Goal: Task Accomplishment & Management: Complete application form

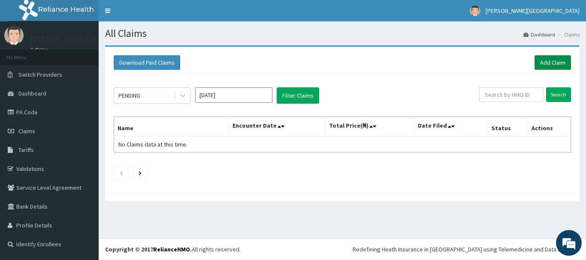
click at [541, 67] on link "Add Claim" at bounding box center [552, 62] width 36 height 15
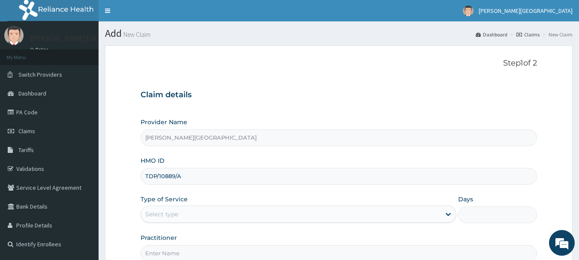
scroll to position [92, 0]
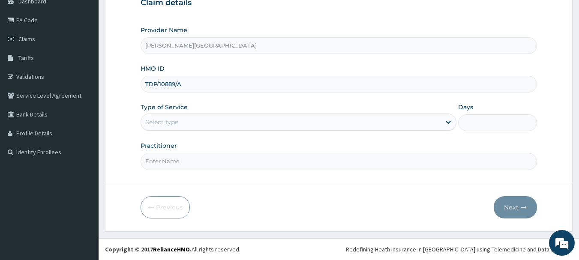
type input "TDP/10889/A"
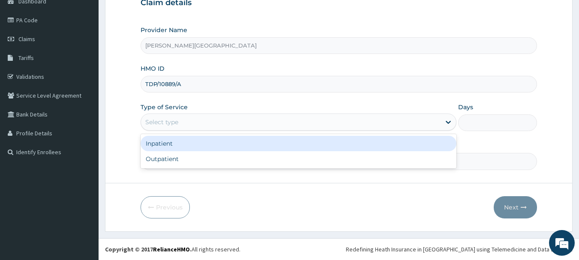
click at [183, 123] on div "Select type" at bounding box center [291, 122] width 300 height 14
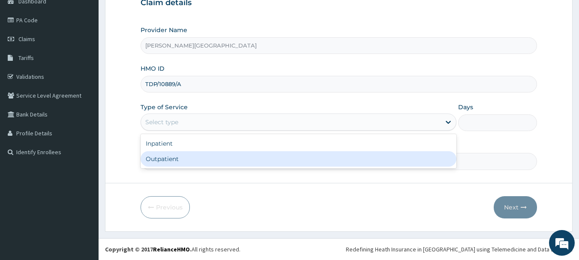
click at [182, 157] on div "Outpatient" at bounding box center [299, 158] width 316 height 15
type input "1"
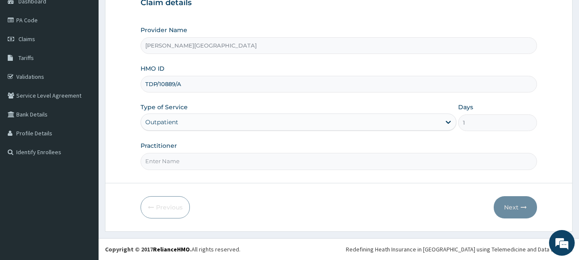
click at [182, 158] on input "Practitioner" at bounding box center [339, 161] width 397 height 17
type input "AA"
click at [518, 207] on button "Next" at bounding box center [515, 207] width 43 height 22
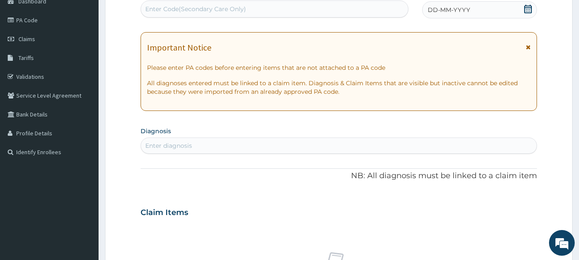
click at [527, 48] on icon at bounding box center [528, 47] width 5 height 6
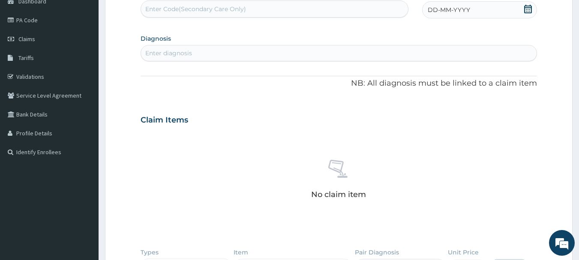
scroll to position [0, 0]
click at [199, 54] on div "Enter diagnosis" at bounding box center [339, 53] width 396 height 14
type input "SINUSIT"
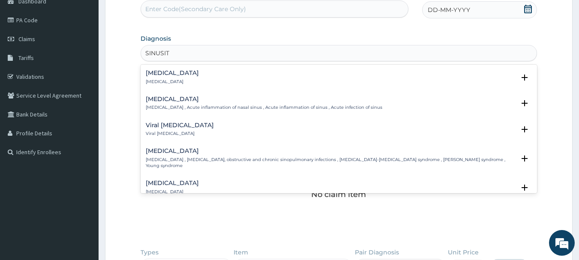
click at [192, 104] on div "Acute sinusitis Acute sinusitis , Acute inflammation of nasal sinus , Acute inf…" at bounding box center [264, 103] width 237 height 15
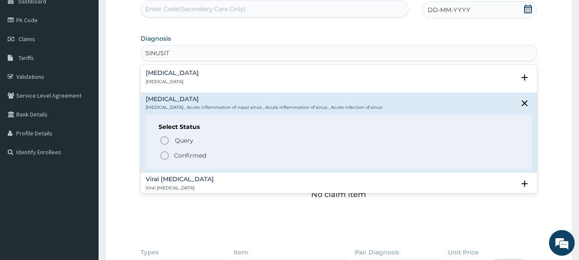
click at [192, 156] on p "Confirmed" at bounding box center [190, 155] width 32 height 9
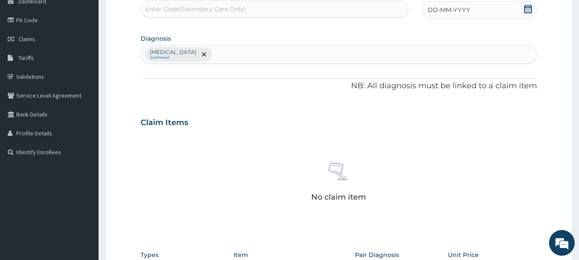
scroll to position [265, 0]
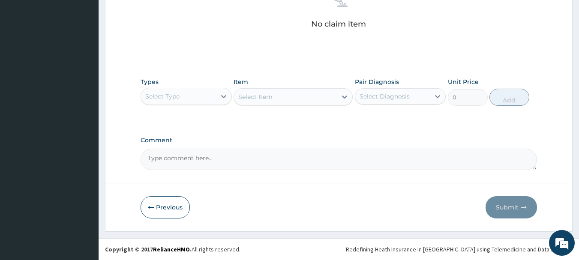
click at [196, 101] on div "Select Type" at bounding box center [178, 97] width 75 height 14
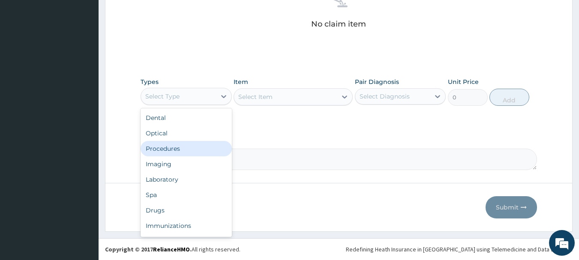
click at [185, 151] on div "Procedures" at bounding box center [186, 148] width 91 height 15
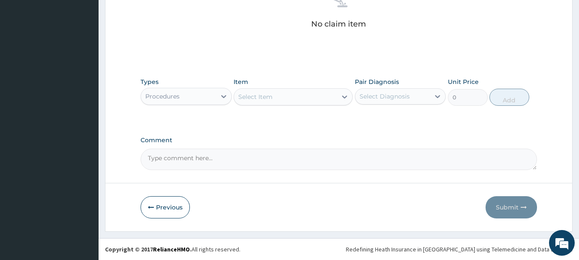
click at [261, 106] on div "Types option Procedures, selected. Select is focused ,type to refine list, pres…" at bounding box center [339, 91] width 397 height 37
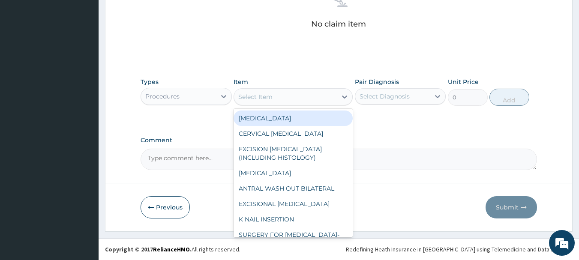
click at [263, 102] on div "Select Item" at bounding box center [285, 97] width 103 height 14
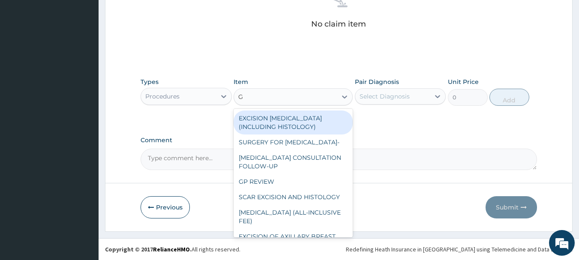
type input "GP"
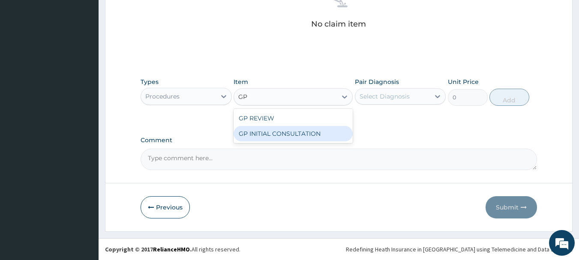
click at [259, 137] on div "GP INITIAL CONSULTATION" at bounding box center [293, 133] width 119 height 15
type input "2000"
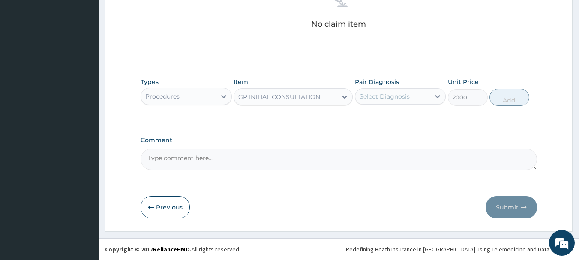
click at [392, 99] on div "Select Diagnosis" at bounding box center [385, 96] width 50 height 9
click at [389, 121] on label "Acute sinusitis" at bounding box center [395, 117] width 53 height 9
checkbox input "true"
click at [491, 102] on button "Add" at bounding box center [510, 97] width 40 height 17
type input "0"
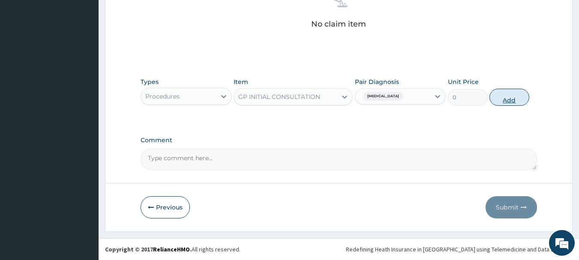
scroll to position [231, 0]
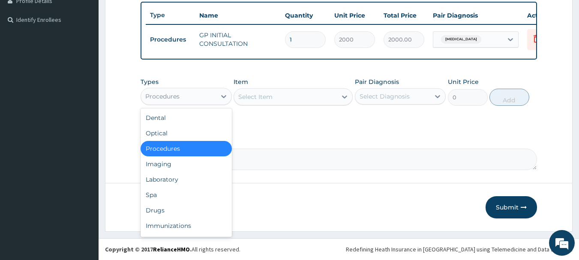
drag, startPoint x: 199, startPoint y: 102, endPoint x: 192, endPoint y: 156, distance: 54.1
click at [198, 102] on div "Procedures" at bounding box center [178, 97] width 75 height 14
click at [183, 211] on div "Drugs" at bounding box center [186, 210] width 91 height 15
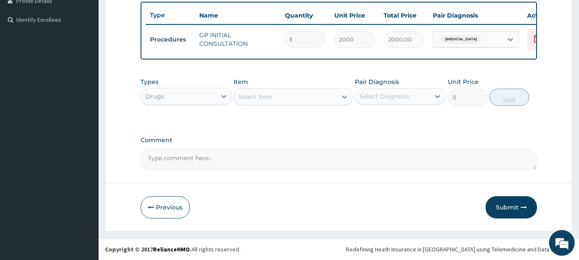
click at [255, 97] on div "Select Item" at bounding box center [255, 97] width 34 height 9
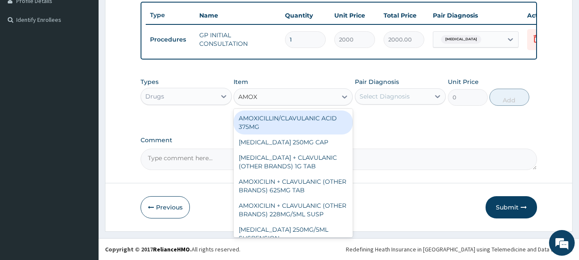
type input "AMOXY"
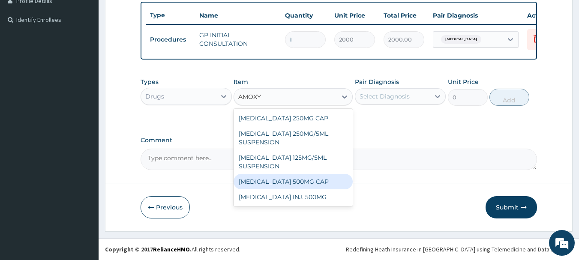
click at [295, 183] on div "[MEDICAL_DATA] 500MG CAP" at bounding box center [293, 181] width 119 height 15
type input "45"
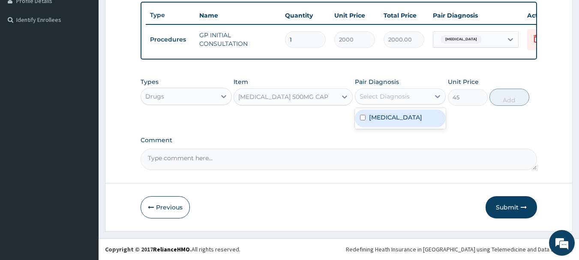
click at [385, 98] on div "Select Diagnosis" at bounding box center [385, 96] width 50 height 9
click at [386, 118] on label "Acute sinusitis" at bounding box center [395, 117] width 53 height 9
checkbox input "true"
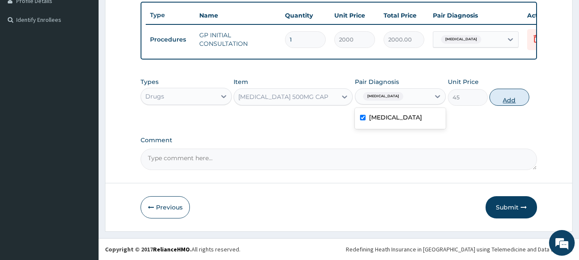
click at [499, 100] on button "Add" at bounding box center [510, 97] width 40 height 17
type input "0"
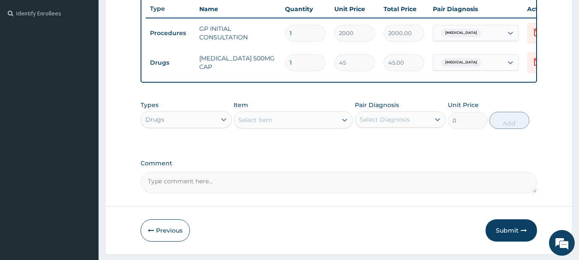
drag, startPoint x: 288, startPoint y: 64, endPoint x: 279, endPoint y: 63, distance: 9.6
click at [280, 63] on tr "Drugs AMOXYCILLIN 500MG CAP 1 45 45.00 Acute sinusitis Delete" at bounding box center [356, 63] width 420 height 30
type input "2"
type input "90.00"
type input "20"
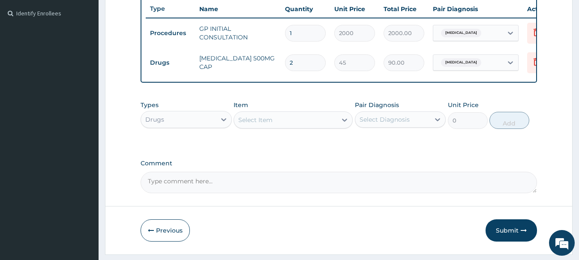
type input "900.00"
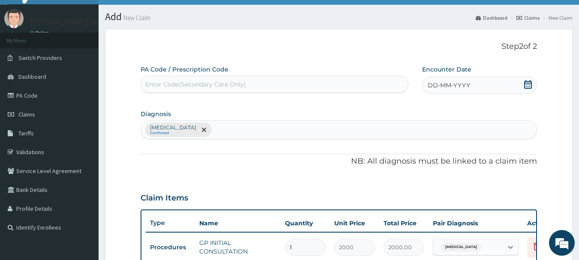
type input "20"
click at [238, 126] on div "Acute sinusitis Confirmed" at bounding box center [339, 130] width 396 height 18
type input "[MEDICAL_DATA]"
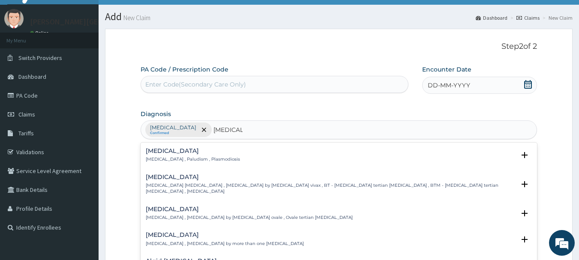
click at [199, 160] on p "[MEDICAL_DATA] , Paludism , Plasmodiosis" at bounding box center [193, 160] width 94 height 6
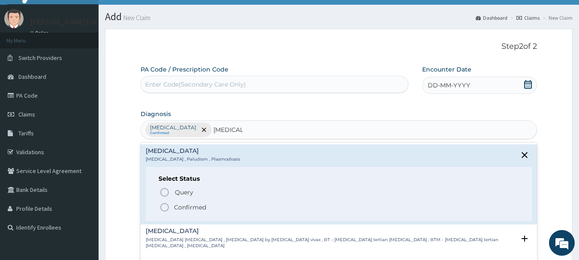
click at [193, 211] on p "Confirmed" at bounding box center [190, 207] width 32 height 9
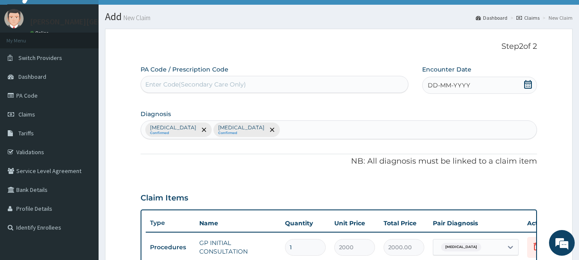
scroll to position [261, 0]
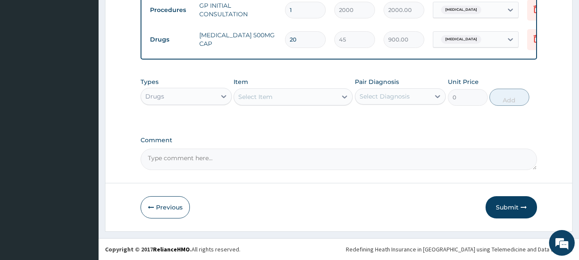
click at [284, 98] on div "Select Item" at bounding box center [285, 97] width 103 height 14
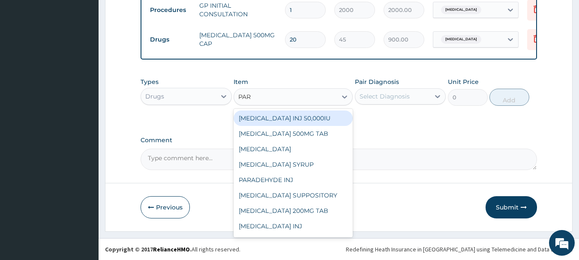
type input "PARA"
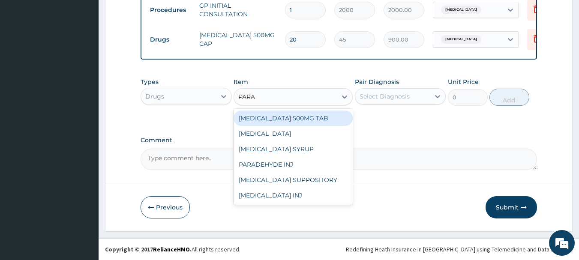
click at [282, 120] on div "[MEDICAL_DATA] 500MG TAB" at bounding box center [293, 118] width 119 height 15
type input "15"
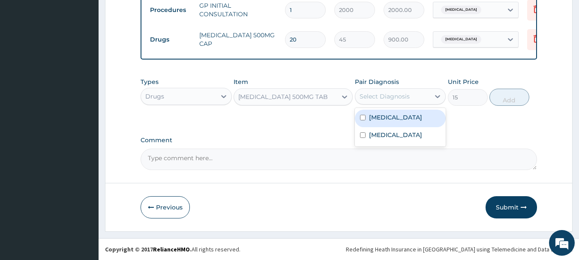
click at [395, 94] on div "Select Diagnosis" at bounding box center [385, 96] width 50 height 9
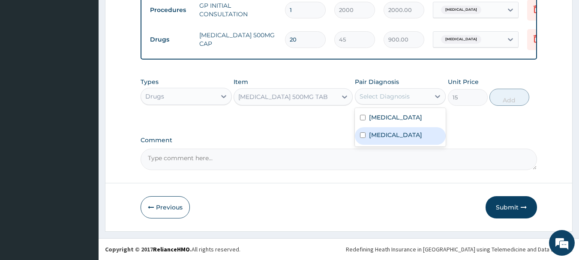
click at [388, 137] on label "[MEDICAL_DATA]" at bounding box center [395, 135] width 53 height 9
checkbox input "true"
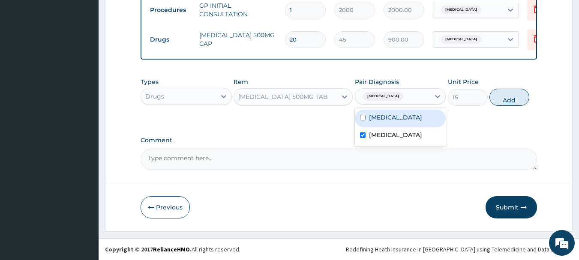
click at [497, 99] on button "Add" at bounding box center [510, 97] width 40 height 17
type input "0"
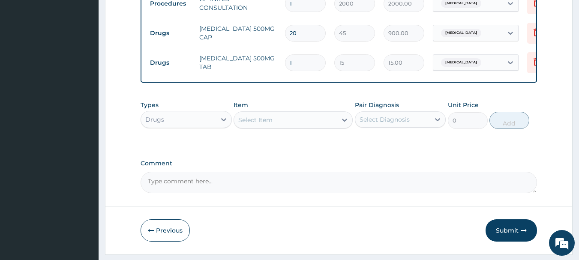
click at [279, 129] on div "Select Item" at bounding box center [293, 119] width 119 height 17
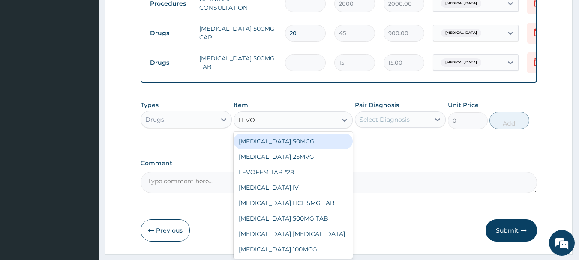
type input "LEVOC"
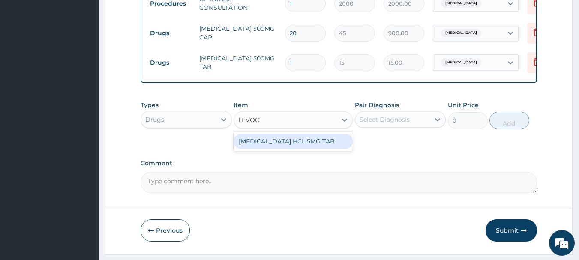
click at [303, 148] on div "[MEDICAL_DATA] HCL 5MG TAB" at bounding box center [293, 141] width 119 height 15
type input "60"
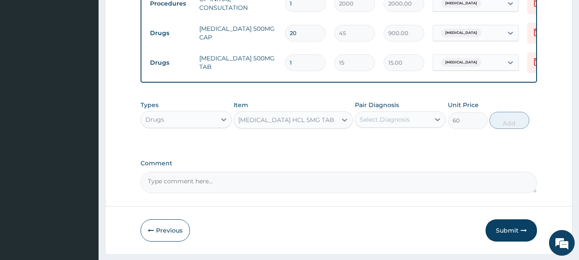
click at [384, 124] on div "Select Diagnosis" at bounding box center [385, 119] width 50 height 9
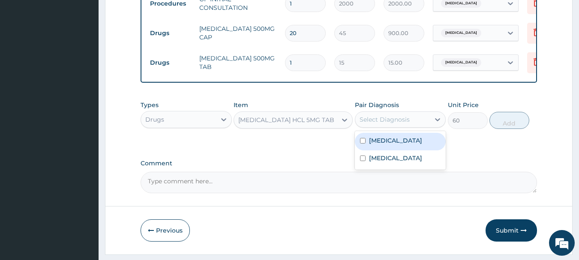
click at [388, 145] on label "Acute sinusitis" at bounding box center [395, 140] width 53 height 9
checkbox input "true"
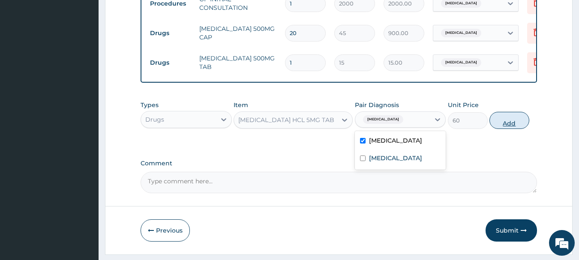
click at [506, 127] on button "Add" at bounding box center [510, 120] width 40 height 17
type input "0"
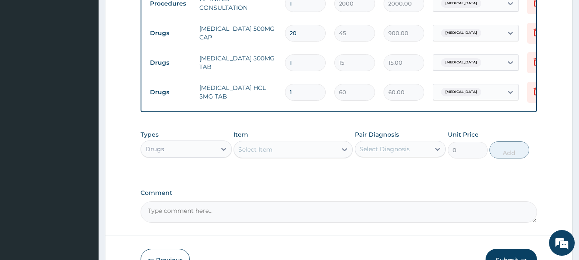
drag, startPoint x: 301, startPoint y: 94, endPoint x: 268, endPoint y: 90, distance: 33.7
click at [268, 90] on tr "Drugs LEVOCETIRIZINE HCL 5MG TAB 1 60 60.00 Acute sinusitis Delete" at bounding box center [356, 93] width 420 height 30
type input "5"
type input "300.00"
type input "5"
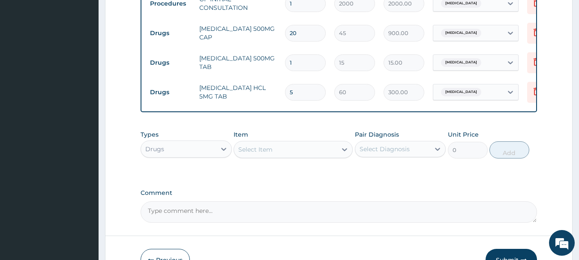
click at [297, 63] on input "1" at bounding box center [305, 62] width 41 height 17
type input "18"
type input "270.00"
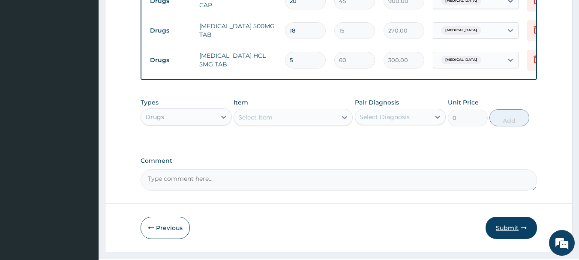
scroll to position [320, 0]
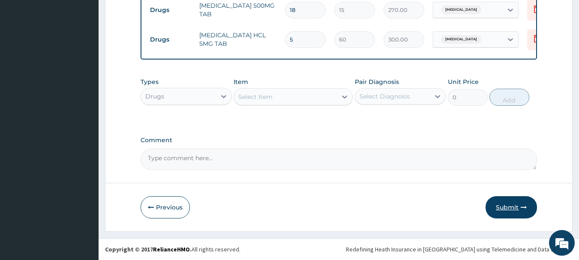
type input "18"
click at [513, 210] on button "Submit" at bounding box center [511, 207] width 51 height 22
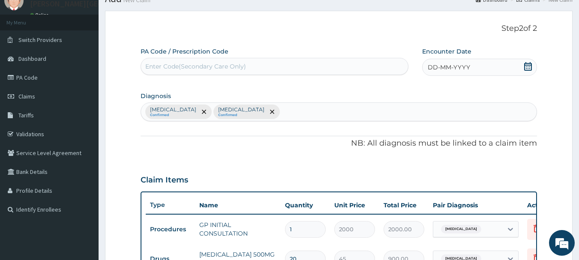
scroll to position [0, 0]
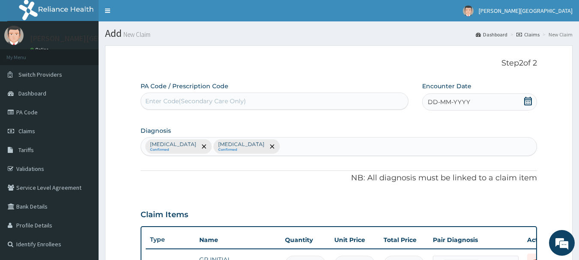
click at [528, 102] on icon at bounding box center [528, 101] width 9 height 9
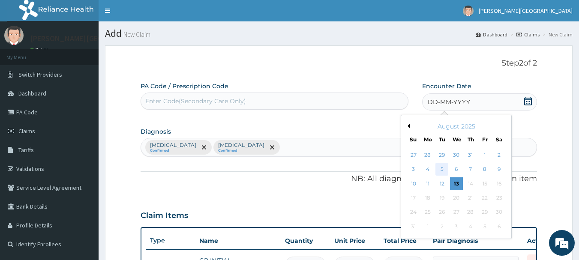
click at [440, 169] on div "5" at bounding box center [442, 169] width 13 height 13
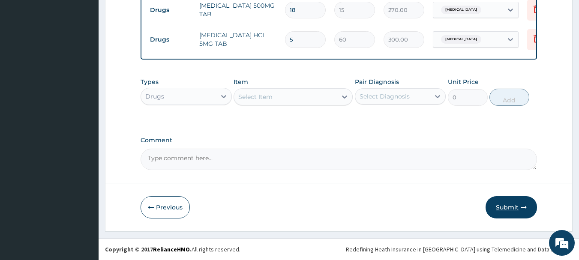
click at [506, 207] on button "Submit" at bounding box center [511, 207] width 51 height 22
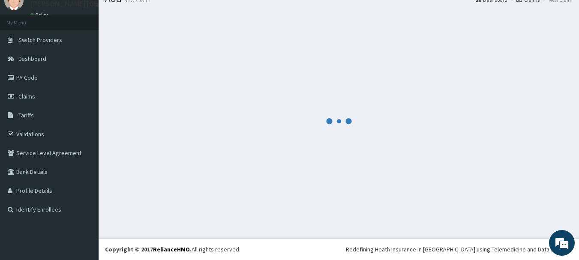
scroll to position [35, 0]
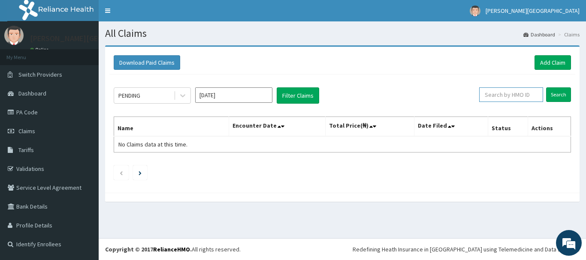
click at [512, 98] on input "text" at bounding box center [511, 94] width 64 height 15
click at [541, 67] on link "Add Claim" at bounding box center [552, 62] width 36 height 15
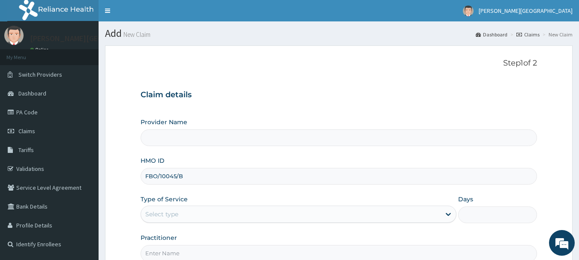
scroll to position [92, 0]
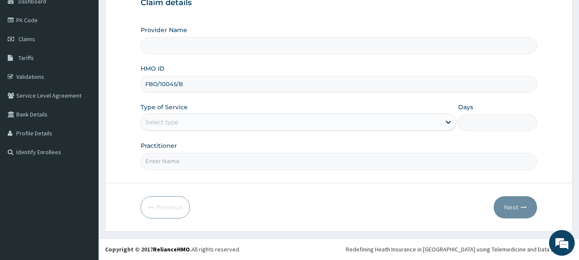
type input "FBO/10045/B"
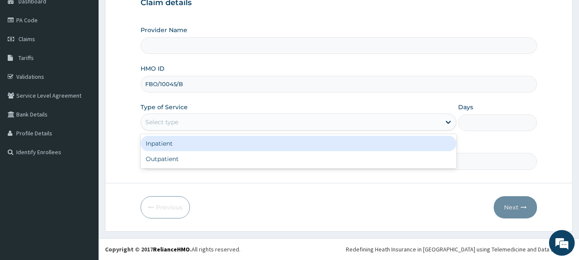
click at [198, 126] on div "Select type" at bounding box center [291, 122] width 300 height 14
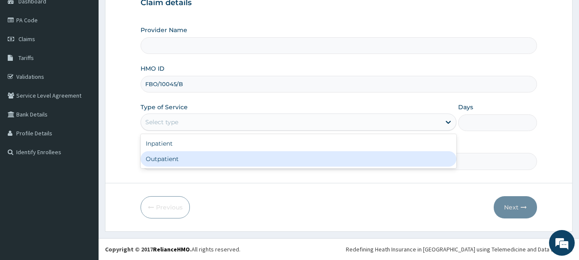
click at [191, 155] on div "Outpatient" at bounding box center [299, 158] width 316 height 15
type input "1"
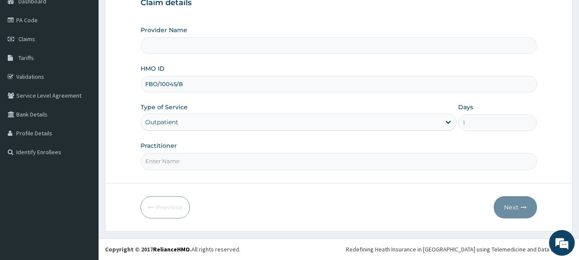
click at [187, 164] on input "Practitioner" at bounding box center [339, 161] width 397 height 17
type input "AA"
click at [506, 210] on button "Next" at bounding box center [515, 207] width 43 height 22
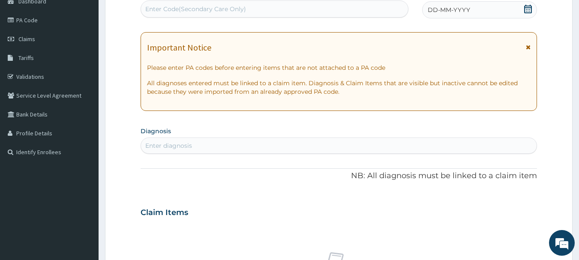
click at [531, 47] on icon at bounding box center [528, 47] width 5 height 6
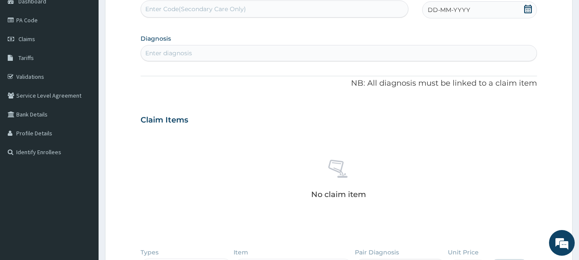
click at [527, 11] on icon at bounding box center [528, 9] width 8 height 9
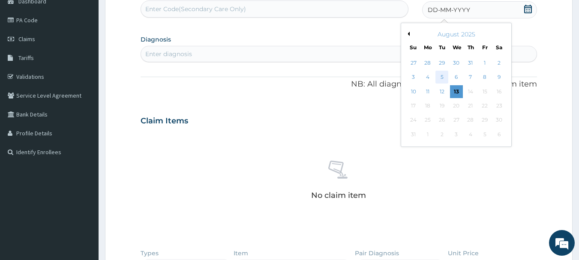
click at [442, 77] on div "5" at bounding box center [442, 77] width 13 height 13
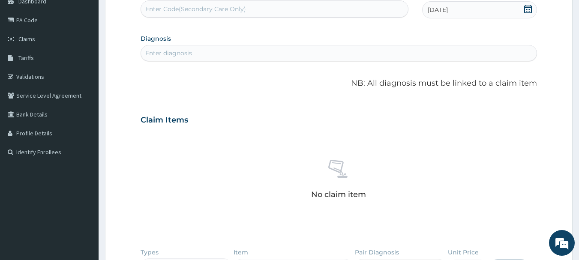
scroll to position [0, 0]
click at [196, 50] on div "Enter diagnosis" at bounding box center [339, 53] width 396 height 14
type input "MALARIA"
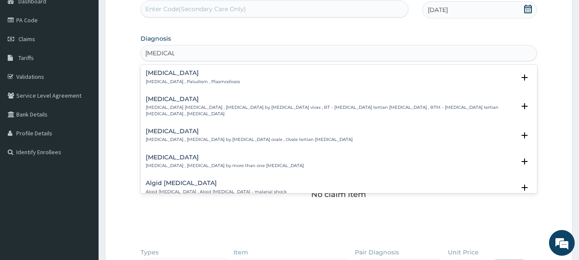
click at [195, 76] on h4 "[MEDICAL_DATA]" at bounding box center [193, 73] width 94 height 6
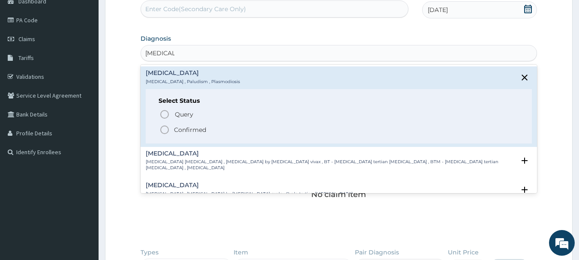
click at [200, 132] on p "Confirmed" at bounding box center [190, 130] width 32 height 9
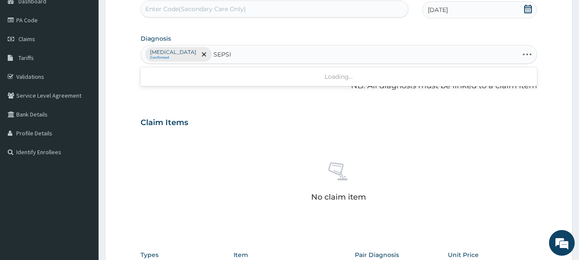
type input "SEPSIS"
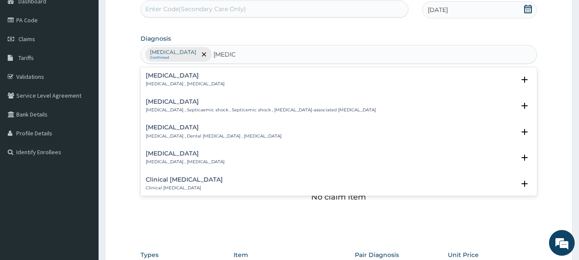
click at [175, 79] on h4 "Sepsis" at bounding box center [185, 75] width 79 height 6
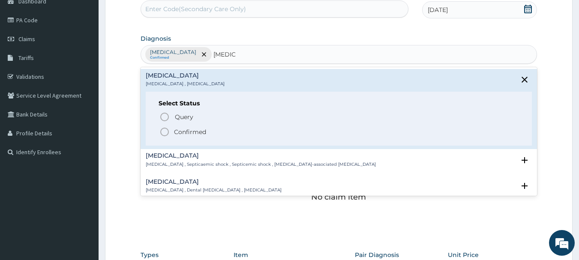
click at [189, 130] on p "Confirmed" at bounding box center [190, 132] width 32 height 9
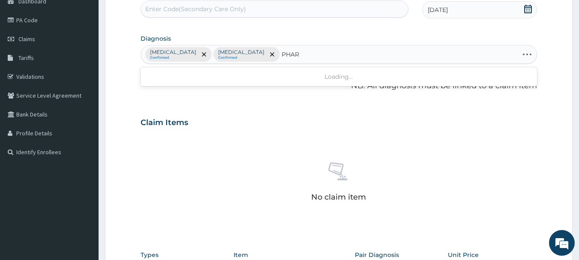
type input "PHARY"
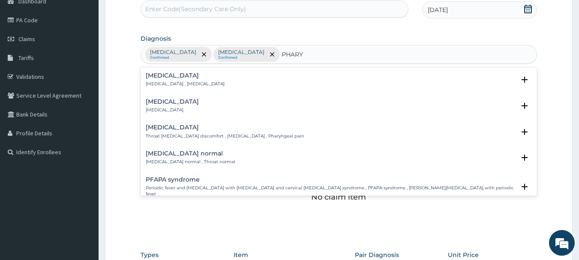
click at [172, 97] on div "Pharyngitis Pharyngitis Select Status Query Query covers suspected (?), Keep in…" at bounding box center [339, 108] width 397 height 26
click at [178, 103] on h4 "Pharyngitis" at bounding box center [172, 102] width 53 height 6
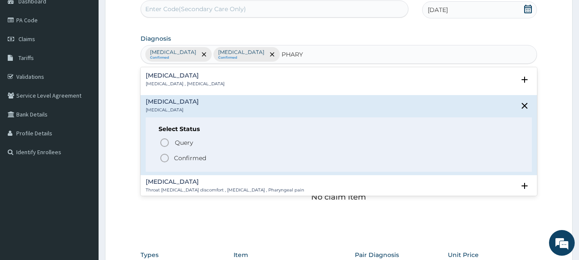
click at [175, 158] on p "Confirmed" at bounding box center [190, 158] width 32 height 9
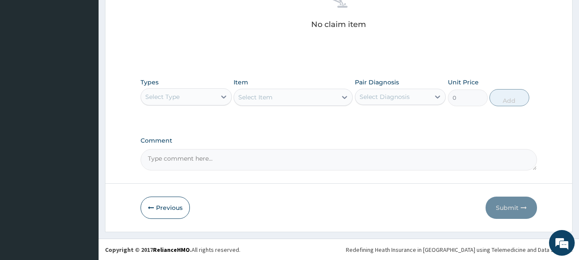
scroll to position [265, 0]
click at [190, 105] on div "Types Select Type" at bounding box center [186, 92] width 91 height 28
click at [190, 99] on div "Select Type" at bounding box center [178, 97] width 75 height 14
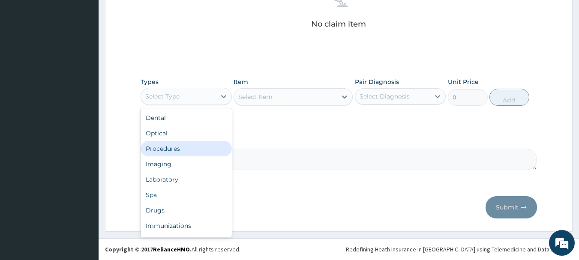
click at [183, 147] on div "Procedures" at bounding box center [186, 148] width 91 height 15
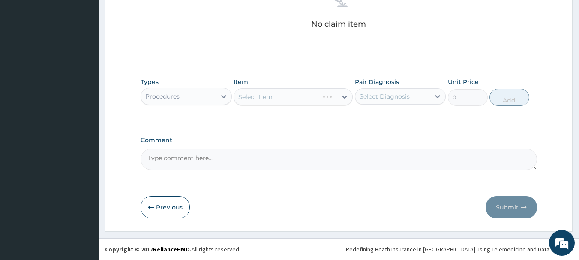
click at [267, 94] on div "Select Item" at bounding box center [293, 96] width 119 height 17
click at [267, 99] on div "Select Item" at bounding box center [293, 96] width 119 height 17
click at [267, 99] on div "Select Item" at bounding box center [255, 97] width 34 height 9
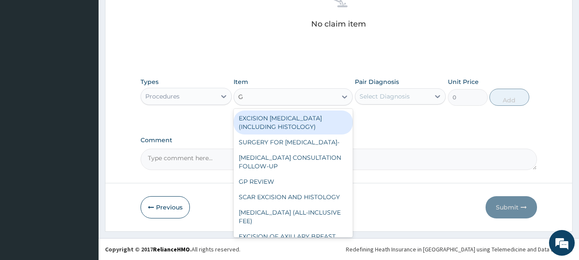
type input "GP"
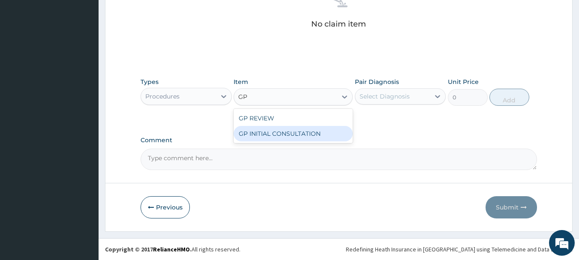
click at [271, 135] on div "GP INITIAL CONSULTATION" at bounding box center [293, 133] width 119 height 15
type input "2000"
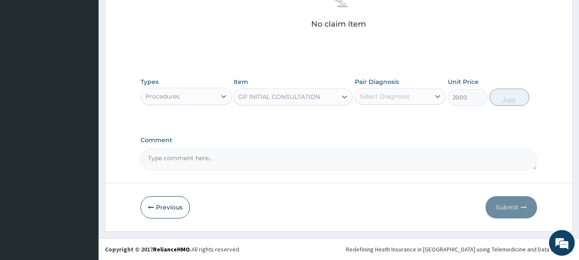
click at [399, 95] on div "Select Diagnosis" at bounding box center [385, 96] width 50 height 9
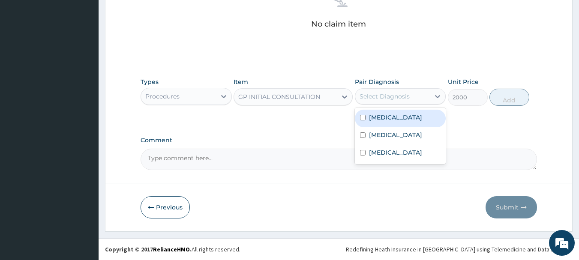
click at [395, 118] on div "[MEDICAL_DATA]" at bounding box center [400, 119] width 91 height 18
checkbox input "true"
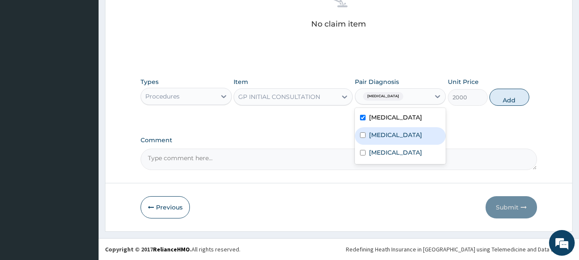
drag, startPoint x: 395, startPoint y: 134, endPoint x: 395, endPoint y: 149, distance: 15.0
click at [395, 135] on div "Sepsis" at bounding box center [400, 136] width 91 height 18
checkbox input "true"
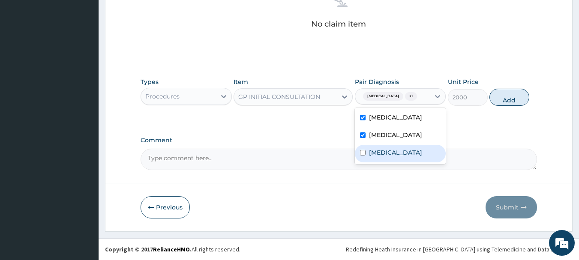
click at [396, 152] on label "Pharyngitis" at bounding box center [395, 152] width 53 height 9
checkbox input "true"
click at [507, 102] on button "Add" at bounding box center [510, 97] width 40 height 17
type input "0"
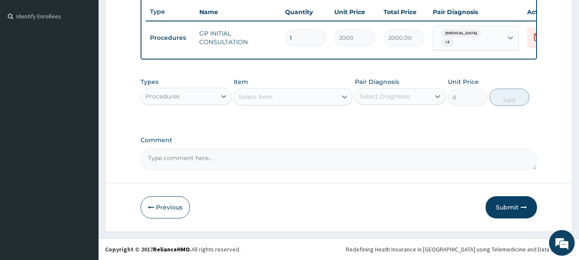
scroll to position [231, 0]
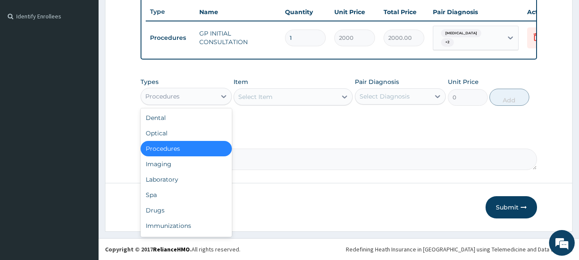
click at [190, 100] on div "Procedures" at bounding box center [178, 97] width 75 height 14
drag, startPoint x: 184, startPoint y: 182, endPoint x: 186, endPoint y: 175, distance: 7.3
click at [184, 182] on div "Laboratory" at bounding box center [186, 179] width 91 height 15
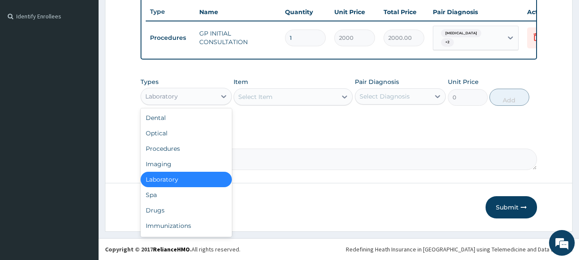
click at [199, 101] on div "Laboratory" at bounding box center [178, 97] width 75 height 14
click at [175, 207] on div "Drugs" at bounding box center [186, 210] width 91 height 15
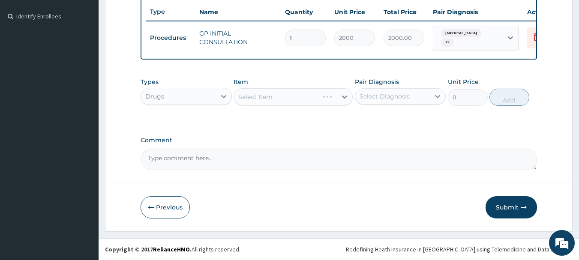
click at [267, 96] on div "Select Item" at bounding box center [293, 96] width 119 height 17
click at [267, 96] on div "Select Item" at bounding box center [255, 97] width 34 height 9
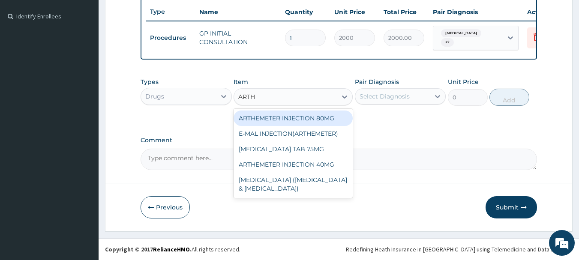
type input "ARTHE"
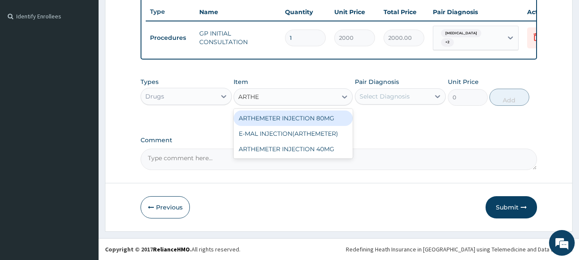
click at [276, 118] on div "ARTHEMETER INJECTION 80MG" at bounding box center [293, 118] width 119 height 15
type input "500"
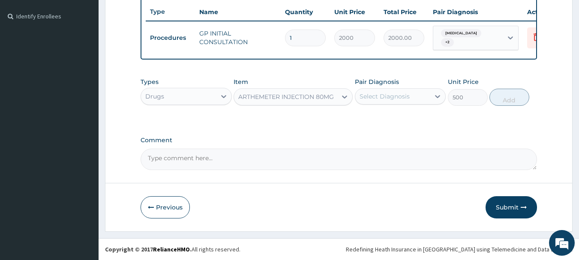
click at [393, 97] on div "Select Diagnosis" at bounding box center [385, 96] width 50 height 9
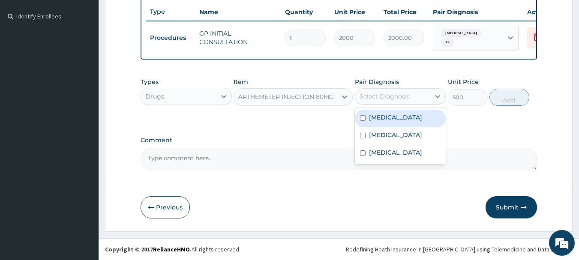
click at [395, 119] on div "[MEDICAL_DATA]" at bounding box center [400, 119] width 91 height 18
checkbox input "true"
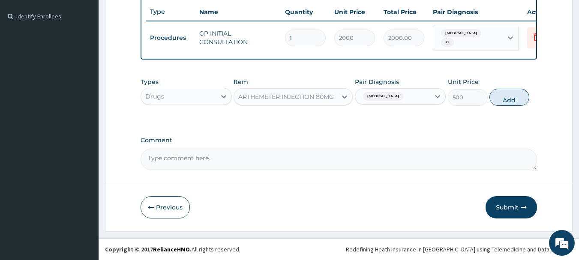
click at [508, 99] on button "Add" at bounding box center [510, 97] width 40 height 17
type input "0"
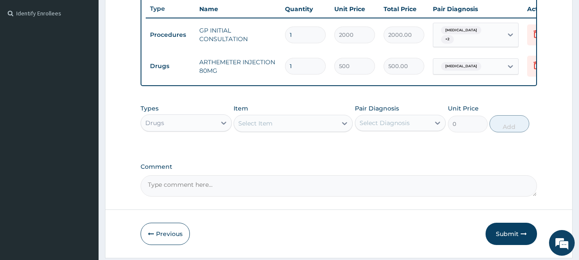
drag, startPoint x: 301, startPoint y: 63, endPoint x: 263, endPoint y: 58, distance: 38.5
click at [263, 58] on tr "Drugs ARTHEMETER INJECTION 80MG 1 500 500.00 Malaria Delete" at bounding box center [356, 66] width 420 height 30
type input "2"
type input "1000.00"
type input "2"
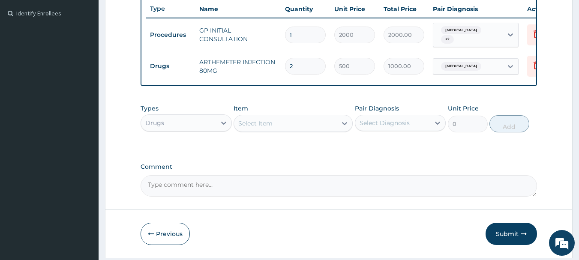
click at [294, 127] on div "Select Item" at bounding box center [285, 124] width 103 height 14
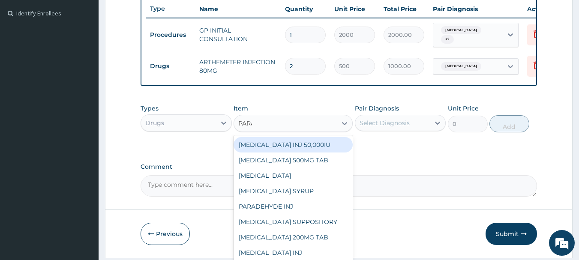
type input "PARAC"
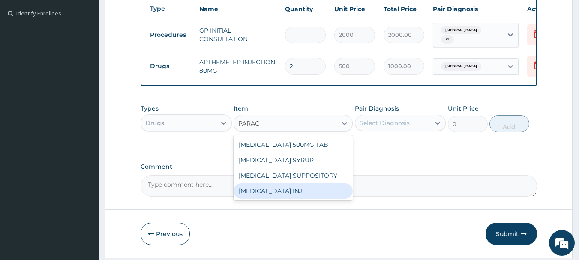
click at [291, 193] on div "PARACETAMOL INJ" at bounding box center [293, 191] width 119 height 15
type input "750"
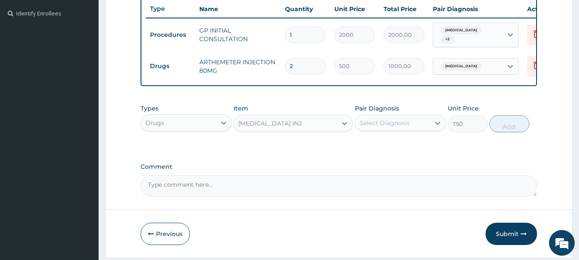
click at [396, 123] on div "Select Diagnosis" at bounding box center [385, 123] width 50 height 9
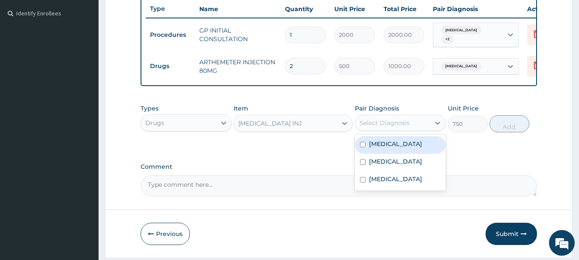
click at [389, 148] on label "Malaria" at bounding box center [395, 144] width 53 height 9
checkbox input "true"
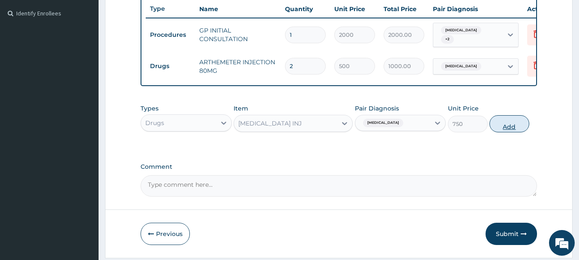
click at [512, 128] on button "Add" at bounding box center [510, 123] width 40 height 17
type input "0"
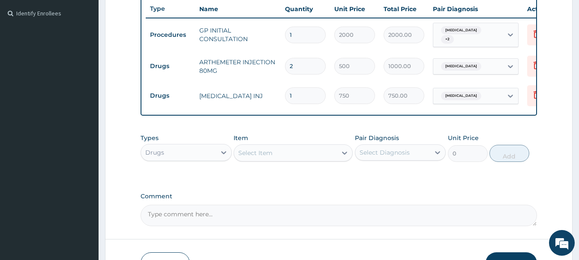
click at [287, 160] on div "Select Item" at bounding box center [285, 153] width 103 height 14
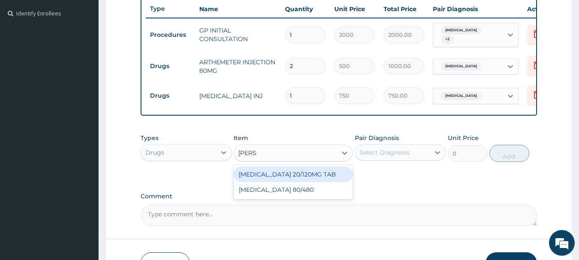
type input "COART"
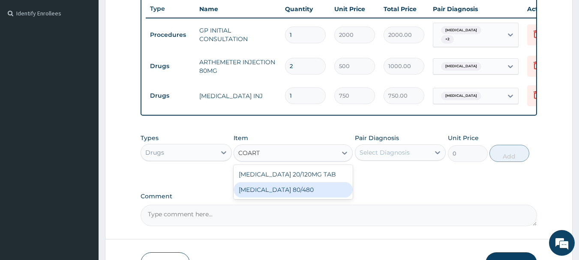
click at [281, 195] on div "COARTEM 80/480" at bounding box center [293, 189] width 119 height 15
type input "312"
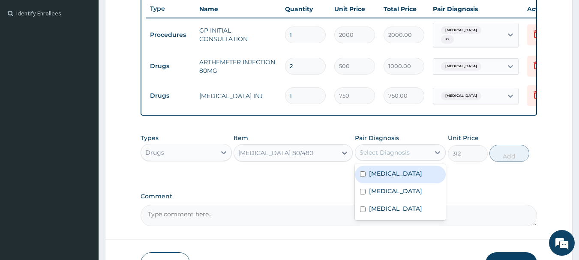
click at [379, 157] on div "Select Diagnosis" at bounding box center [385, 152] width 50 height 9
click at [381, 177] on label "Malaria" at bounding box center [395, 173] width 53 height 9
checkbox input "true"
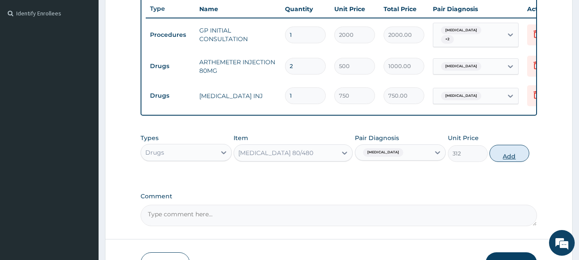
click at [497, 160] on button "Add" at bounding box center [510, 153] width 40 height 17
type input "0"
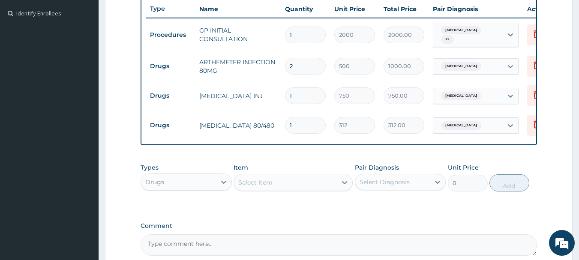
drag, startPoint x: 314, startPoint y: 122, endPoint x: 244, endPoint y: 119, distance: 70.8
click at [245, 120] on tr "Drugs COARTEM 80/480 1 312 312.00 Malaria Delete" at bounding box center [356, 126] width 420 height 30
type input "6"
type input "1872.00"
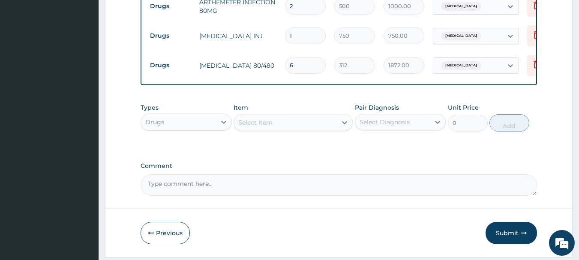
scroll to position [320, 0]
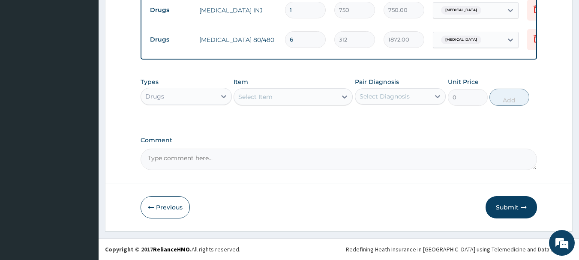
type input "6"
click at [291, 98] on div "Select Item" at bounding box center [285, 97] width 103 height 14
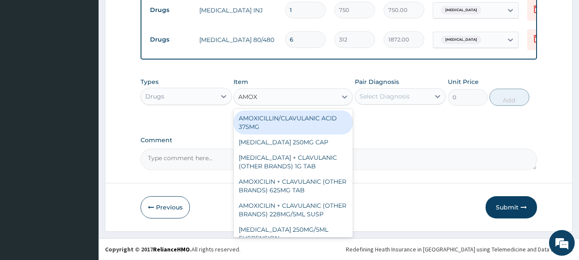
type input "AMOXY"
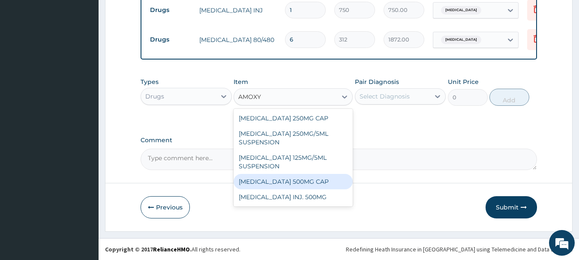
click at [310, 182] on div "[MEDICAL_DATA] 500MG CAP" at bounding box center [293, 181] width 119 height 15
type input "45"
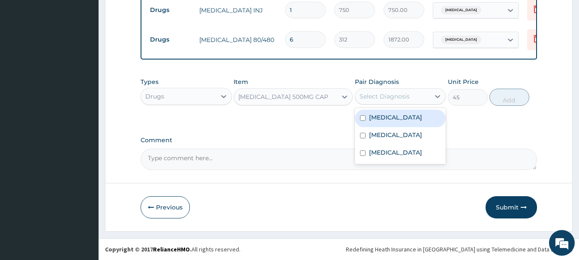
click at [387, 96] on div "Select Diagnosis" at bounding box center [385, 96] width 50 height 9
click at [387, 121] on label "Malaria" at bounding box center [395, 117] width 53 height 9
checkbox input "true"
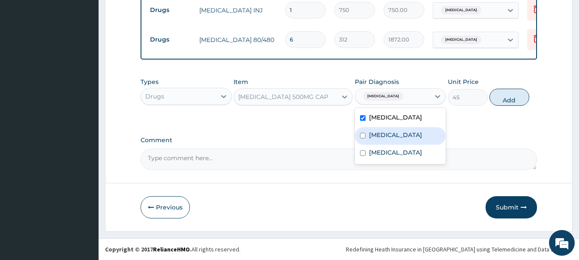
click at [387, 134] on label "Sepsis" at bounding box center [395, 135] width 53 height 9
checkbox input "true"
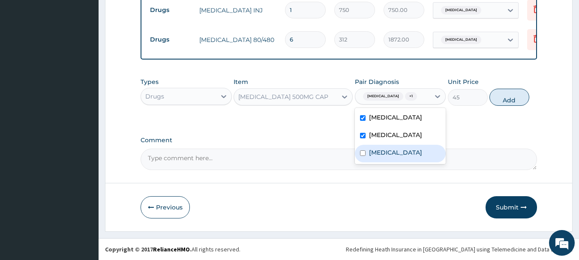
click at [389, 158] on div "Pharyngitis" at bounding box center [400, 154] width 91 height 18
checkbox input "true"
click at [504, 101] on button "Add" at bounding box center [510, 97] width 40 height 17
type input "0"
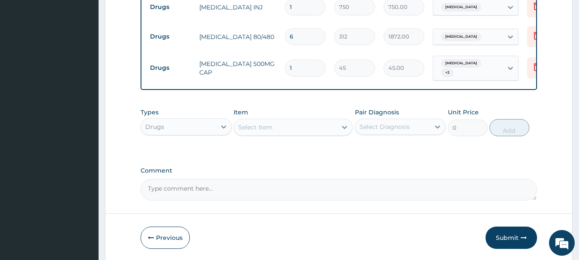
type input "15"
type input "675.00"
type input "15"
click at [282, 125] on div "Select Item" at bounding box center [285, 127] width 103 height 14
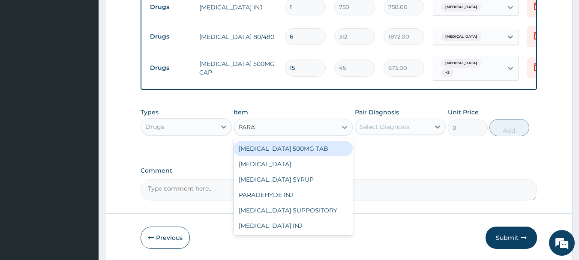
type input "PARAC"
click at [313, 148] on div "[MEDICAL_DATA] 500MG TAB" at bounding box center [293, 148] width 119 height 15
type input "15"
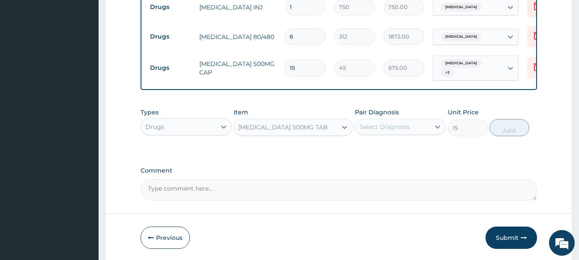
click at [402, 126] on div "Select Diagnosis" at bounding box center [385, 127] width 50 height 9
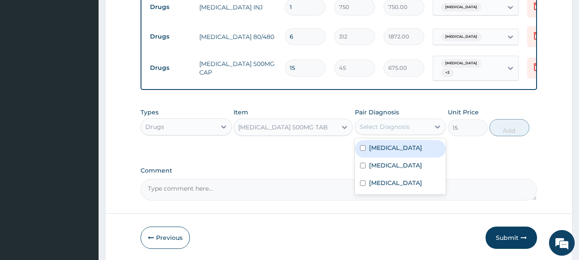
click at [397, 143] on div "Malaria" at bounding box center [400, 149] width 91 height 18
checkbox input "true"
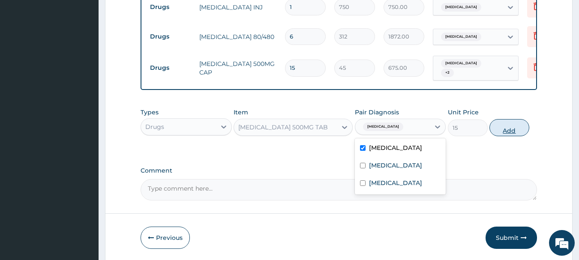
click at [507, 130] on button "Add" at bounding box center [510, 127] width 40 height 17
type input "0"
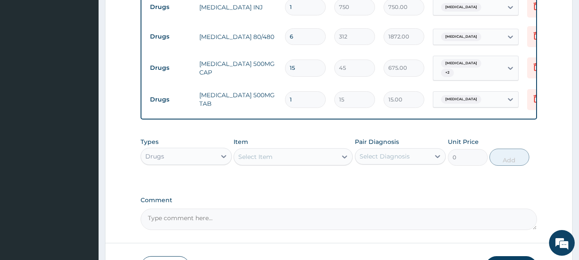
type input "18"
type input "270.00"
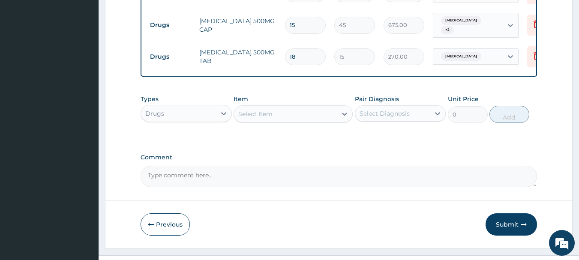
scroll to position [379, 0]
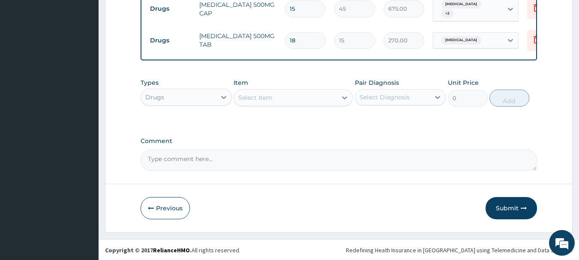
type input "18"
click at [207, 96] on div "Drugs" at bounding box center [178, 97] width 75 height 14
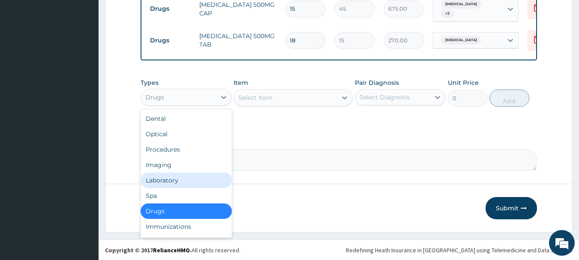
click at [184, 178] on div "Laboratory" at bounding box center [186, 180] width 91 height 15
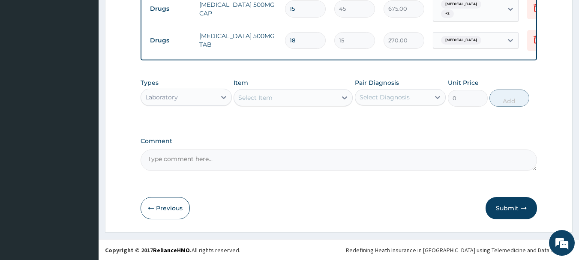
click at [272, 99] on div "Select Item" at bounding box center [255, 97] width 34 height 9
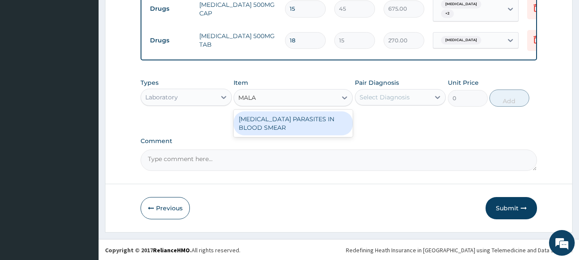
type input "MALAR"
click at [282, 118] on div "MALARIA PARASITES IN BLOOD SMEAR" at bounding box center [293, 123] width 119 height 24
type input "1000"
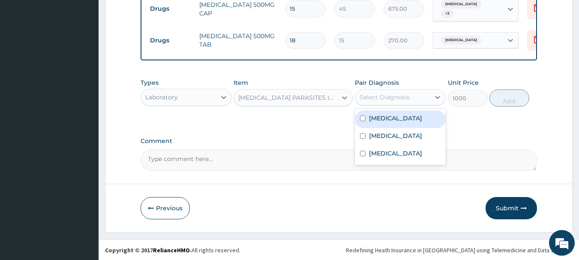
click at [365, 98] on div "Select Diagnosis" at bounding box center [385, 97] width 50 height 9
click at [379, 117] on label "Malaria" at bounding box center [395, 118] width 53 height 9
checkbox input "true"
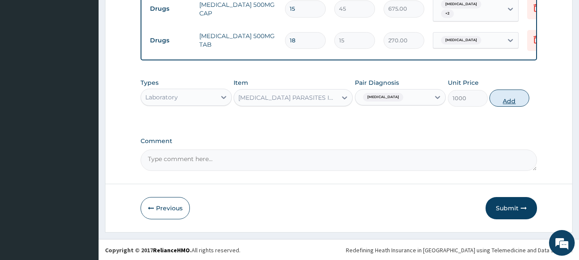
click at [520, 99] on button "Add" at bounding box center [510, 98] width 40 height 17
type input "0"
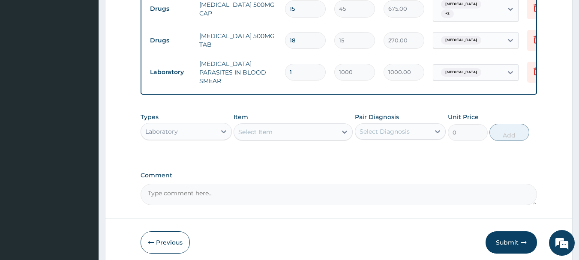
click at [300, 125] on div "Select Item" at bounding box center [285, 132] width 103 height 14
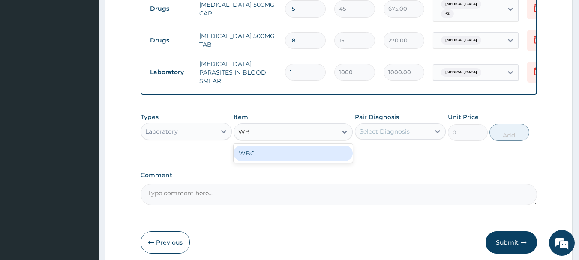
type input "WBC"
click at [304, 148] on div "WBC" at bounding box center [293, 153] width 119 height 15
type input "1350"
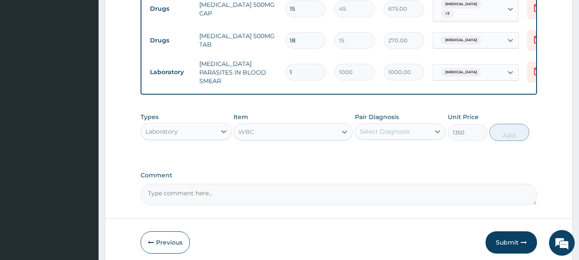
click at [384, 127] on div "Select Diagnosis" at bounding box center [385, 131] width 50 height 9
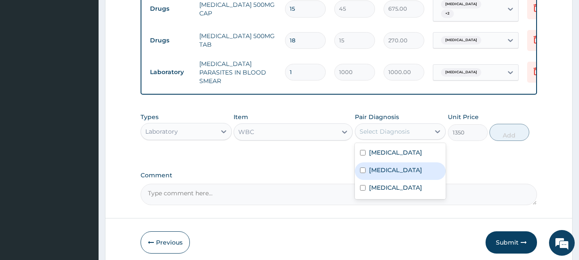
click at [379, 166] on label "Sepsis" at bounding box center [395, 170] width 53 height 9
checkbox input "true"
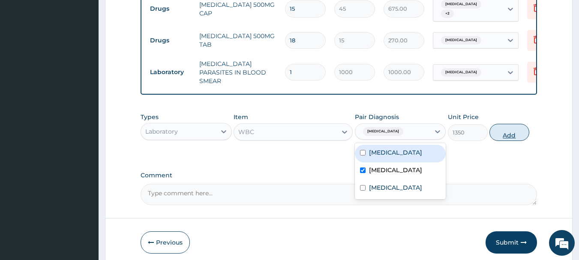
click at [502, 128] on button "Add" at bounding box center [510, 132] width 40 height 17
type input "0"
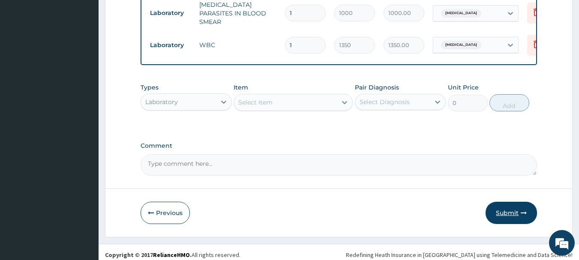
click at [509, 202] on button "Submit" at bounding box center [511, 213] width 51 height 22
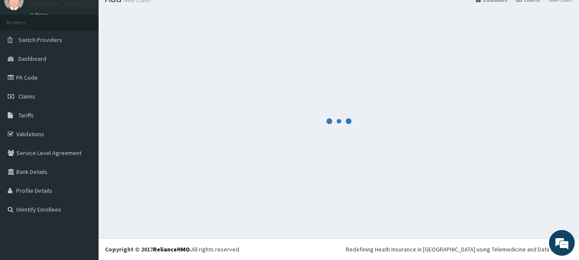
scroll to position [35, 0]
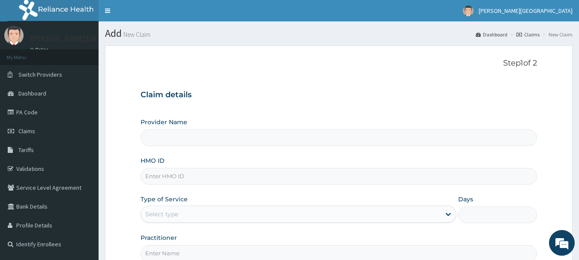
click at [174, 176] on input "HMO ID" at bounding box center [339, 176] width 397 height 17
paste input "TFI/10016/B"
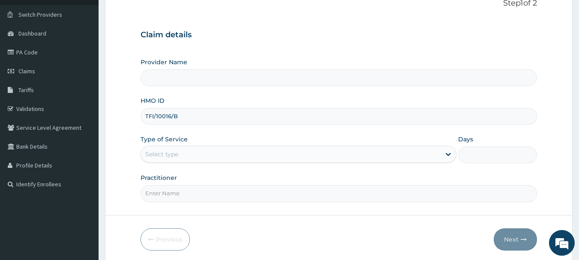
scroll to position [92, 0]
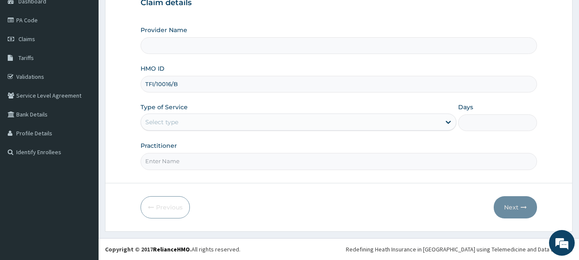
type input "TFI/10016/B"
click at [187, 123] on div "Select type" at bounding box center [291, 122] width 300 height 14
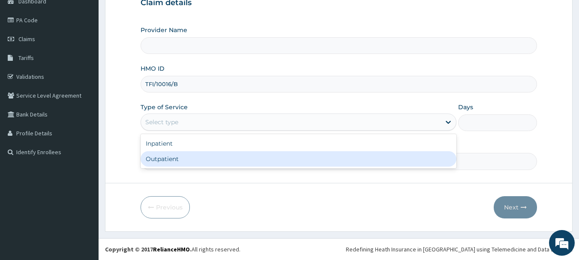
click at [181, 159] on div "Outpatient" at bounding box center [299, 158] width 316 height 15
type input "1"
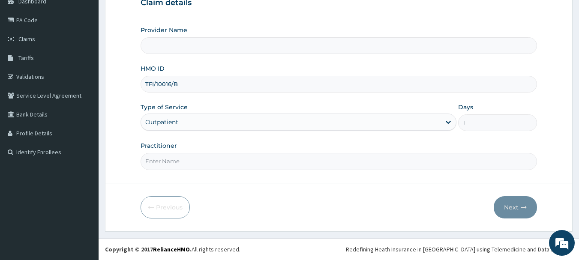
click at [178, 163] on input "Practitioner" at bounding box center [339, 161] width 397 height 17
type input "AA"
click at [515, 211] on button "Next" at bounding box center [515, 207] width 43 height 22
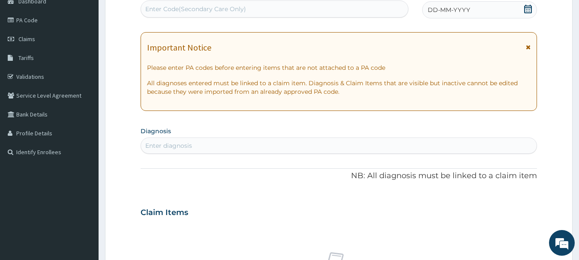
scroll to position [0, 0]
click at [530, 45] on icon at bounding box center [528, 47] width 5 height 6
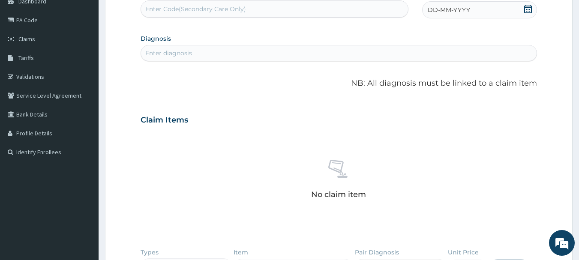
click at [281, 10] on div "Enter Code(Secondary Care Only)" at bounding box center [275, 9] width 268 height 14
paste input "PA/BB2AFD"
type input "PA/BB2AFD"
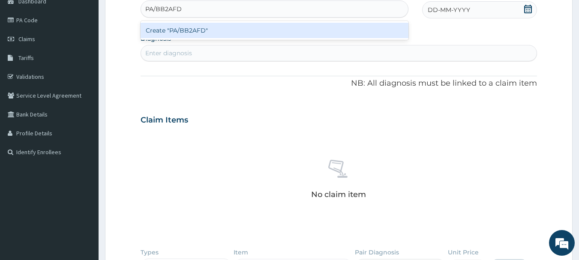
click at [262, 31] on div "Create "PA/BB2AFD"" at bounding box center [275, 30] width 268 height 15
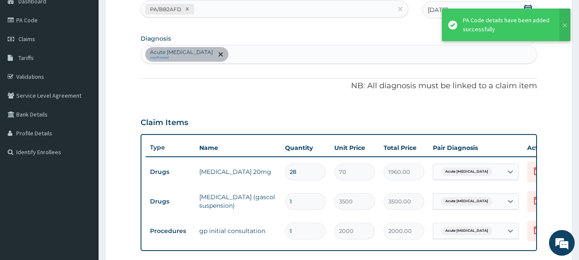
scroll to position [290, 0]
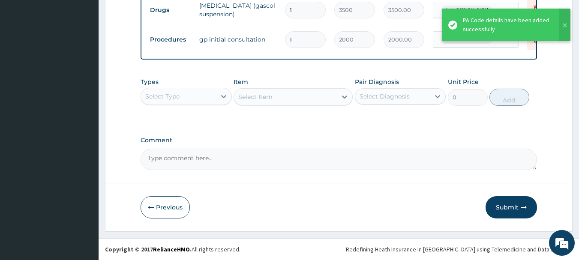
click at [501, 205] on button "Submit" at bounding box center [511, 207] width 51 height 22
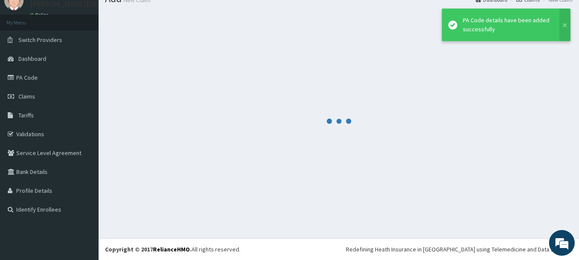
scroll to position [35, 0]
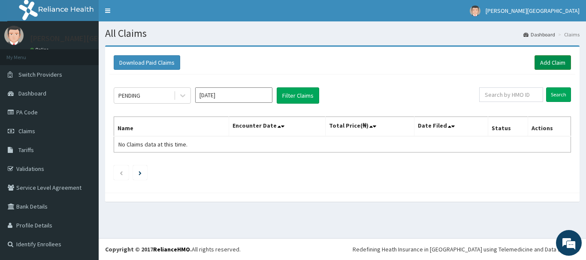
click at [546, 68] on link "Add Claim" at bounding box center [552, 62] width 36 height 15
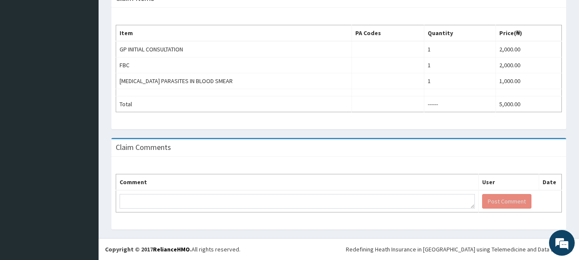
scroll to position [48, 0]
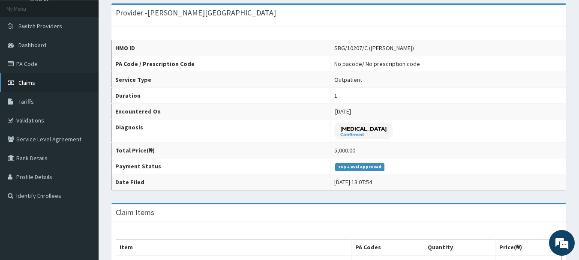
click at [26, 81] on span "Claims" at bounding box center [26, 83] width 17 height 8
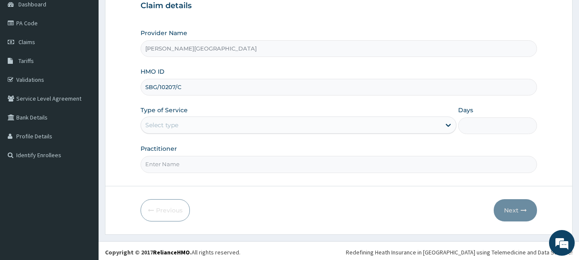
scroll to position [92, 0]
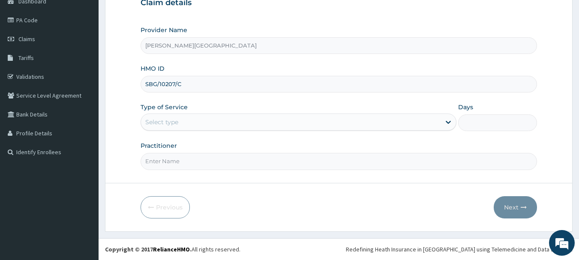
type input "SBG/10207/C"
click at [208, 123] on div "Select type" at bounding box center [291, 122] width 300 height 14
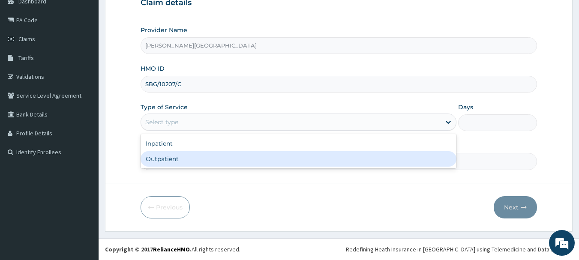
click at [196, 158] on div "Outpatient" at bounding box center [299, 158] width 316 height 15
type input "1"
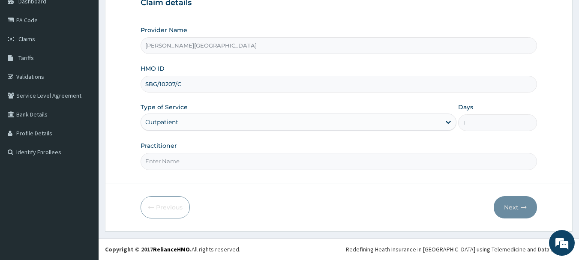
click at [192, 164] on input "Practitioner" at bounding box center [339, 161] width 397 height 17
type input "AA"
click at [513, 206] on button "Next" at bounding box center [515, 207] width 43 height 22
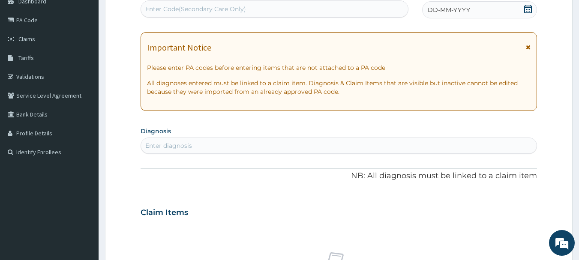
scroll to position [0, 0]
click at [527, 46] on icon at bounding box center [528, 47] width 5 height 6
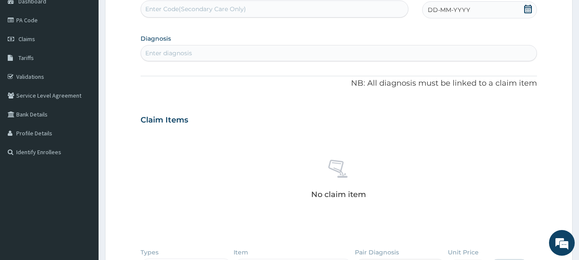
click at [203, 12] on div "Enter Code(Secondary Care Only)" at bounding box center [195, 9] width 101 height 9
paste input "PA/47AFB2"
type input "PA/47AFB2"
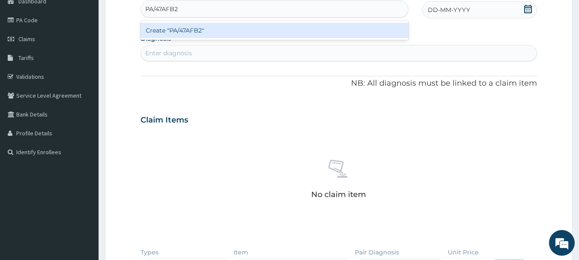
click at [216, 34] on div "Create "PA/47AFB2"" at bounding box center [275, 30] width 268 height 15
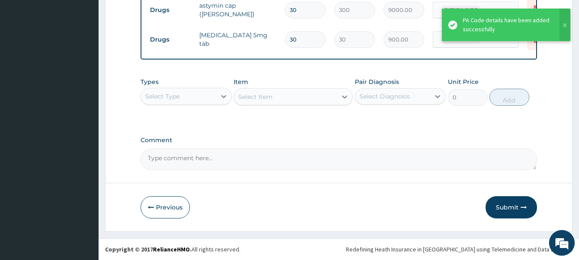
scroll to position [76, 0]
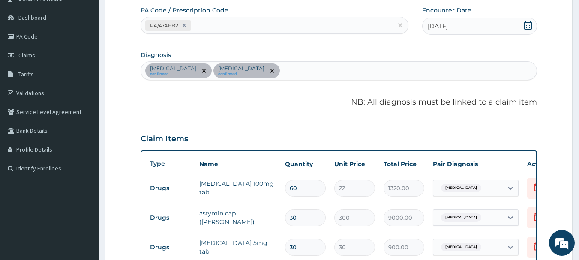
click at [269, 69] on div "[MEDICAL_DATA] confirmed [PERSON_NAME] confirmed" at bounding box center [339, 71] width 396 height 18
type input "[MEDICAL_DATA]"
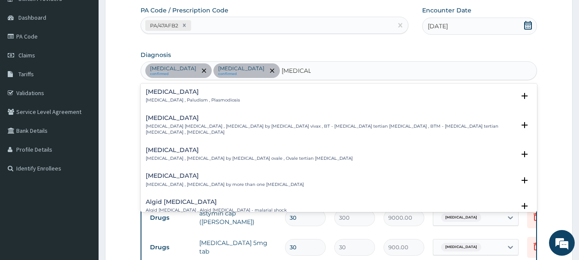
click at [196, 94] on h4 "[MEDICAL_DATA]" at bounding box center [193, 92] width 94 height 6
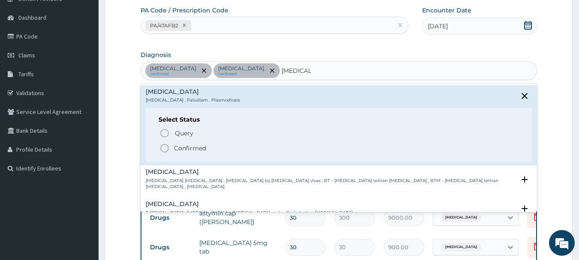
click at [183, 147] on p "Confirmed" at bounding box center [190, 148] width 32 height 9
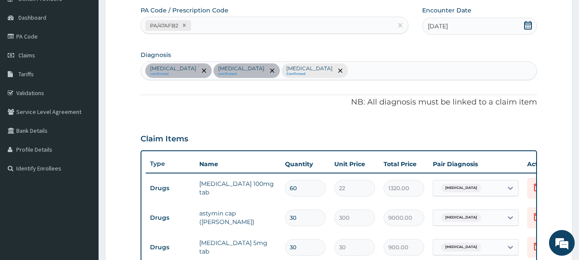
scroll to position [290, 0]
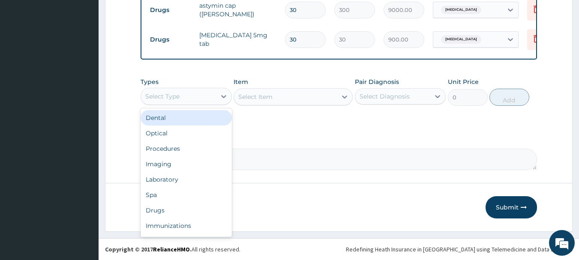
click at [189, 99] on div "Select Type" at bounding box center [178, 97] width 75 height 14
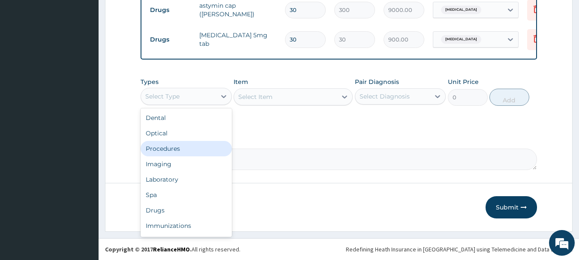
click at [188, 147] on div "Procedures" at bounding box center [186, 148] width 91 height 15
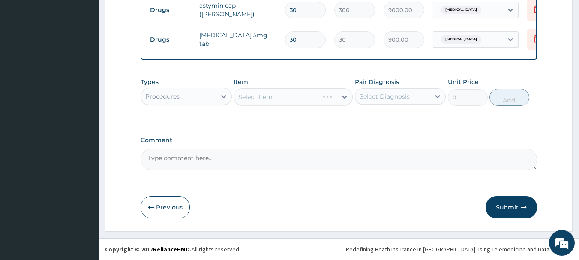
click at [273, 97] on div "Select Item" at bounding box center [293, 96] width 119 height 17
click at [273, 99] on div "Select Item" at bounding box center [285, 97] width 103 height 14
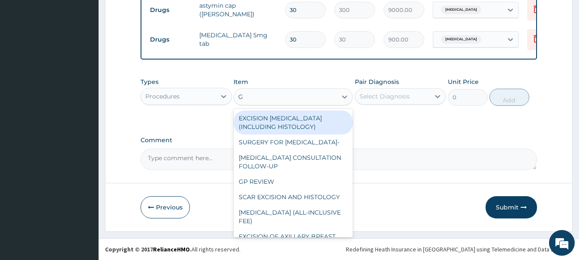
type input "GP"
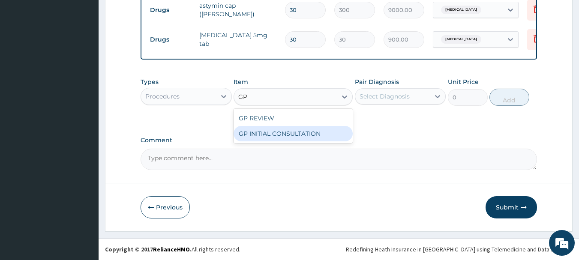
click at [287, 132] on div "GP INITIAL CONSULTATION" at bounding box center [293, 133] width 119 height 15
type input "2000"
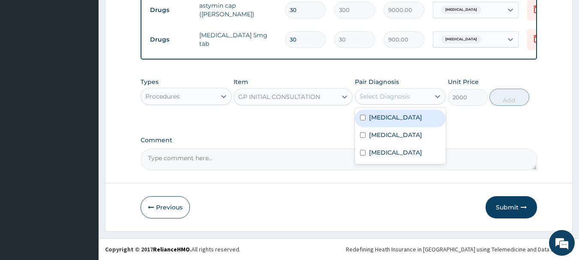
click at [396, 97] on div "Select Diagnosis" at bounding box center [385, 96] width 50 height 9
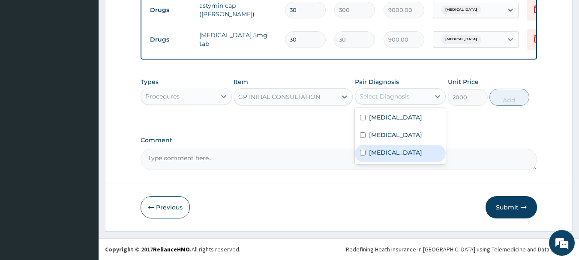
click at [391, 154] on label "[MEDICAL_DATA]" at bounding box center [395, 152] width 53 height 9
checkbox input "true"
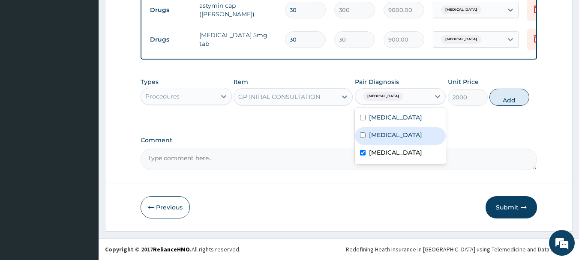
click at [396, 137] on div "[MEDICAL_DATA]" at bounding box center [400, 136] width 91 height 18
checkbox input "true"
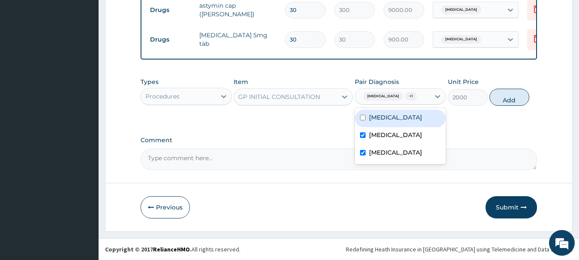
click at [397, 117] on label "[MEDICAL_DATA]" at bounding box center [395, 117] width 53 height 9
checkbox input "true"
click at [497, 100] on button "Add" at bounding box center [510, 97] width 40 height 17
type input "0"
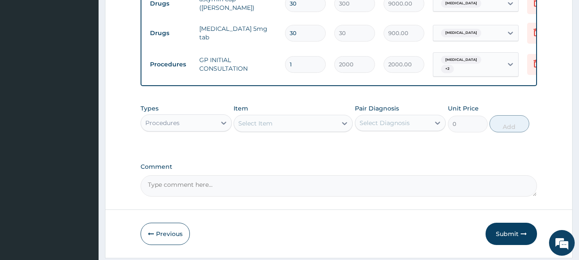
drag, startPoint x: 201, startPoint y: 128, endPoint x: 198, endPoint y: 135, distance: 7.7
click at [200, 128] on div "Procedures" at bounding box center [178, 123] width 75 height 14
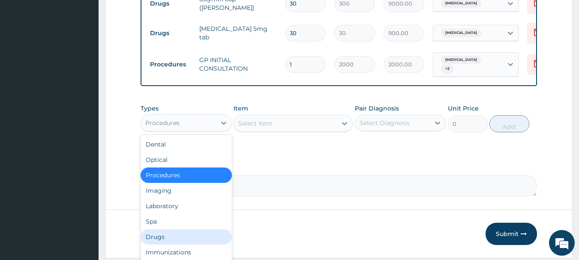
click at [177, 238] on div "Drugs" at bounding box center [186, 236] width 91 height 15
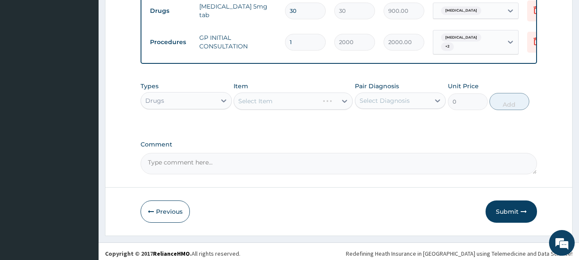
scroll to position [313, 0]
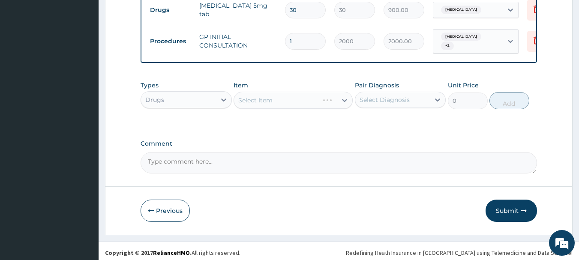
click at [268, 104] on div "Select Item" at bounding box center [293, 100] width 119 height 17
click at [268, 102] on div "Select Item" at bounding box center [255, 100] width 34 height 9
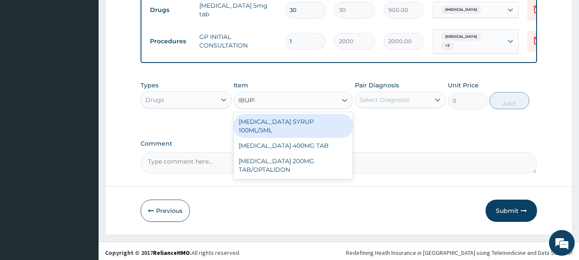
type input "IBUPRO"
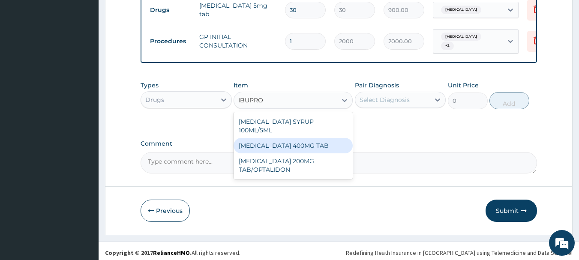
click at [309, 138] on div "[MEDICAL_DATA] 400MG TAB" at bounding box center [293, 145] width 119 height 15
type input "40"
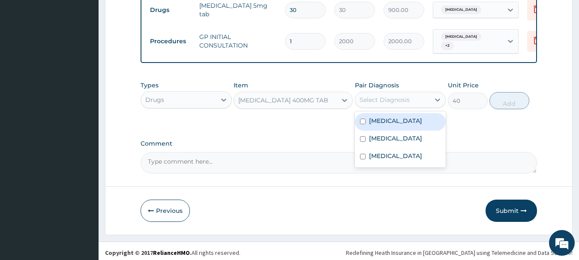
click at [397, 103] on div "Select Diagnosis" at bounding box center [385, 100] width 50 height 9
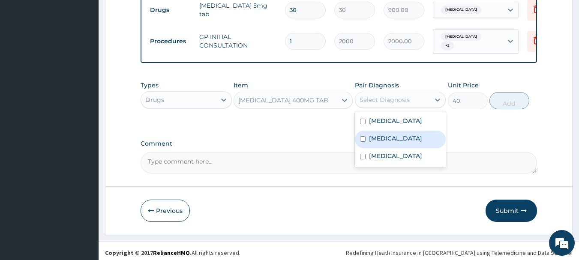
click at [390, 143] on label "[MEDICAL_DATA]" at bounding box center [395, 138] width 53 height 9
checkbox input "true"
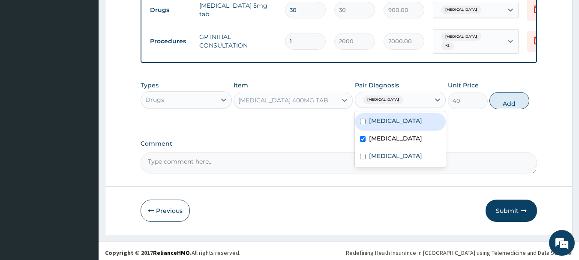
drag, startPoint x: 403, startPoint y: 121, endPoint x: 398, endPoint y: 152, distance: 31.2
click at [403, 121] on label "[MEDICAL_DATA]" at bounding box center [395, 121] width 53 height 9
checkbox input "true"
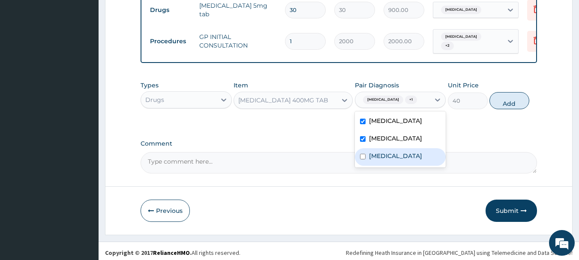
click at [393, 166] on div "[MEDICAL_DATA]" at bounding box center [400, 157] width 91 height 18
checkbox input "true"
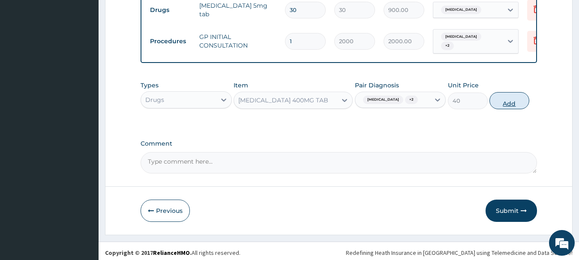
click at [511, 104] on button "Add" at bounding box center [510, 100] width 40 height 17
type input "0"
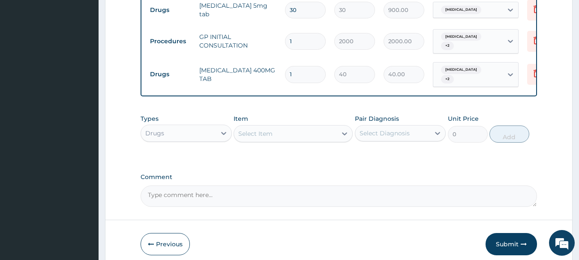
type input "12"
type input "480.00"
type input "12"
click at [510, 241] on button "Submit" at bounding box center [511, 244] width 51 height 22
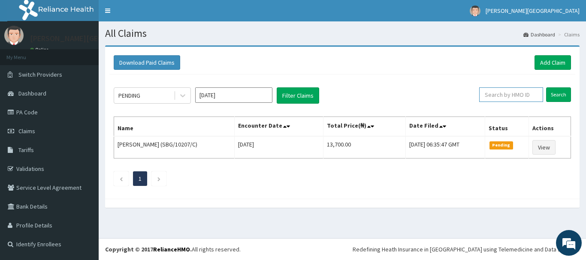
click at [523, 98] on input "text" at bounding box center [511, 94] width 64 height 15
paste input "SBG/11232/B"
click at [557, 96] on input "Search" at bounding box center [558, 94] width 25 height 15
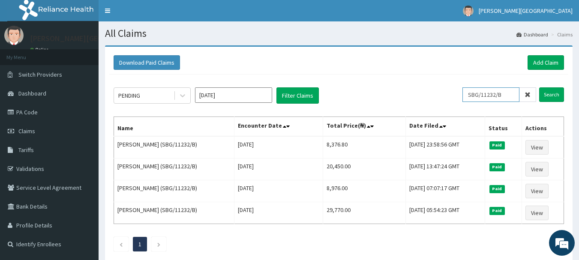
drag, startPoint x: 510, startPoint y: 96, endPoint x: 432, endPoint y: 91, distance: 78.2
click at [434, 92] on div "PENDING Aug 2025 Filter Claims SBG/11232/B Search" at bounding box center [339, 95] width 451 height 16
paste input "NBL/10120/A"
type input "NBL/10120/A"
click at [543, 95] on input "Search" at bounding box center [551, 94] width 25 height 15
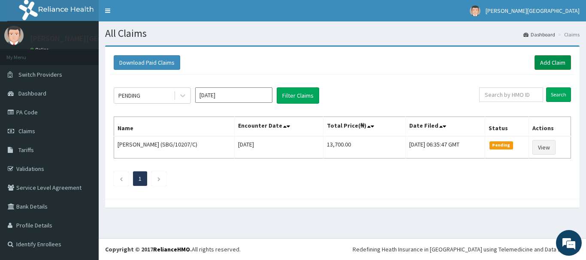
click at [559, 66] on link "Add Claim" at bounding box center [552, 62] width 36 height 15
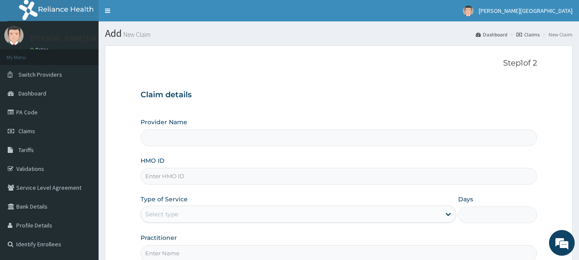
type input "[PERSON_NAME][GEOGRAPHIC_DATA]"
click at [178, 172] on input "HMO ID" at bounding box center [339, 176] width 397 height 17
paste input "SBG/11232/B"
type input "SBG/11232/B"
click at [193, 217] on div "Select type" at bounding box center [291, 215] width 300 height 14
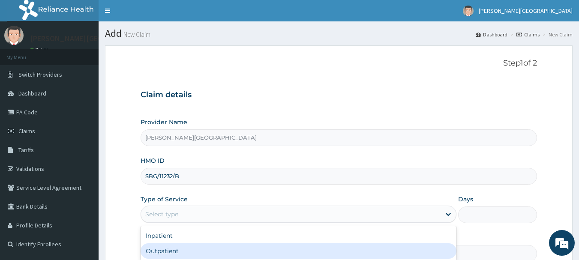
click at [173, 250] on div "Outpatient" at bounding box center [299, 251] width 316 height 15
type input "1"
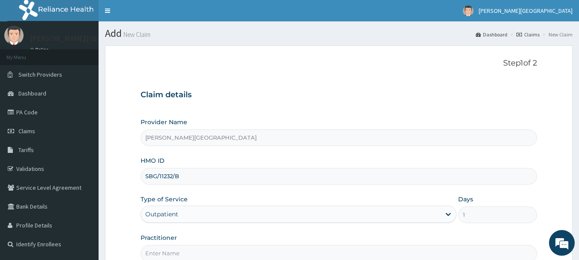
scroll to position [92, 0]
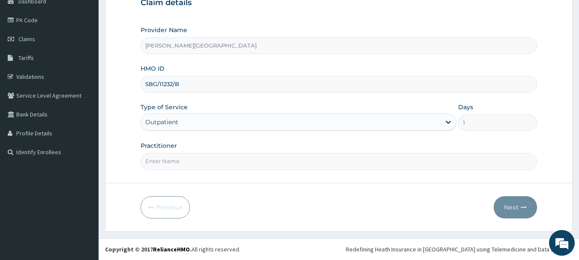
click at [200, 157] on input "Practitioner" at bounding box center [339, 161] width 397 height 17
type input "AA"
click at [503, 210] on button "Next" at bounding box center [515, 207] width 43 height 22
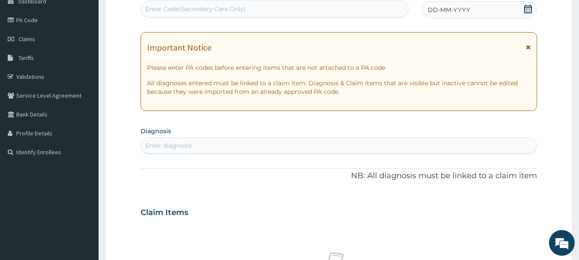
click at [234, 6] on div "Enter Code(Secondary Care Only)" at bounding box center [195, 9] width 101 height 9
paste input "PA/648FF7"
type input "PA/648FF7"
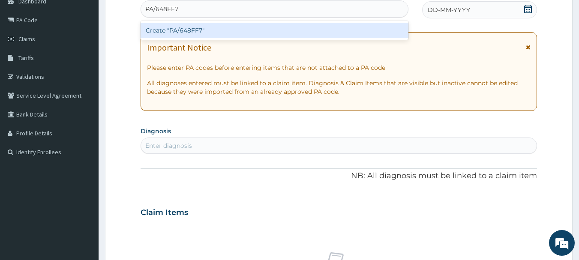
click at [235, 33] on div "Create "PA/648FF7"" at bounding box center [275, 30] width 268 height 15
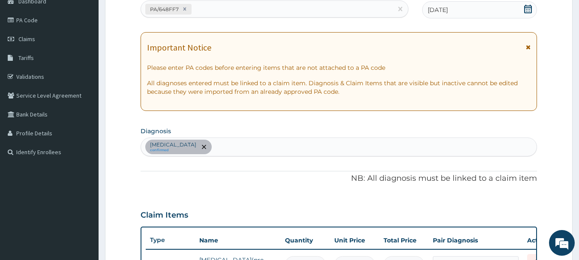
scroll to position [105, 0]
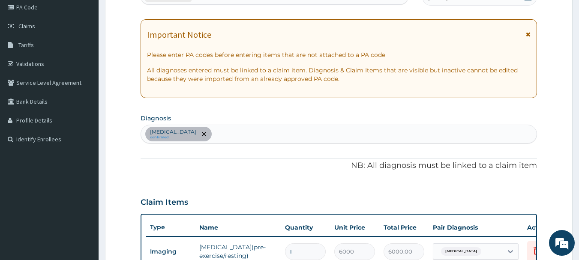
click at [528, 33] on icon at bounding box center [528, 34] width 5 height 6
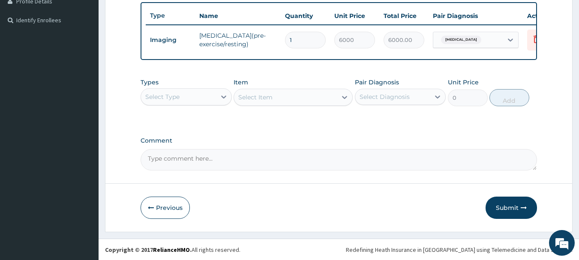
scroll to position [231, 0]
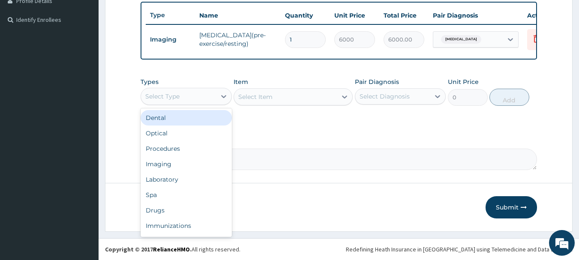
click at [199, 99] on div "Select Type" at bounding box center [178, 97] width 75 height 14
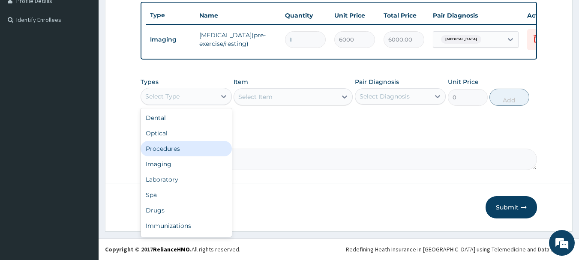
click at [176, 151] on div "Procedures" at bounding box center [186, 148] width 91 height 15
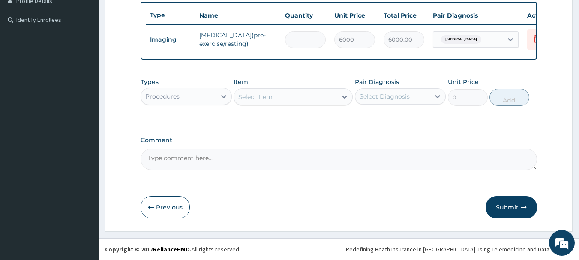
click at [258, 98] on div "Select Item" at bounding box center [255, 97] width 34 height 9
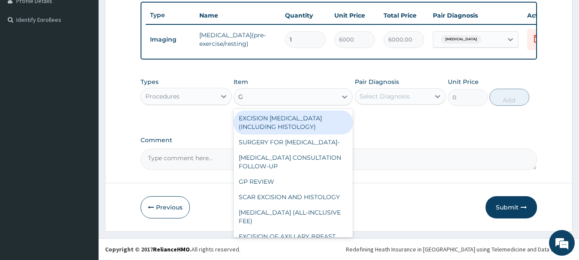
type input "GP"
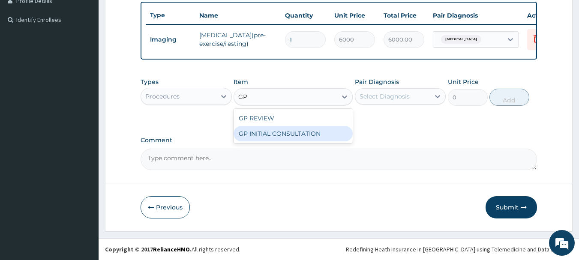
click at [271, 135] on div "GP INITIAL CONSULTATION" at bounding box center [293, 133] width 119 height 15
type input "2000"
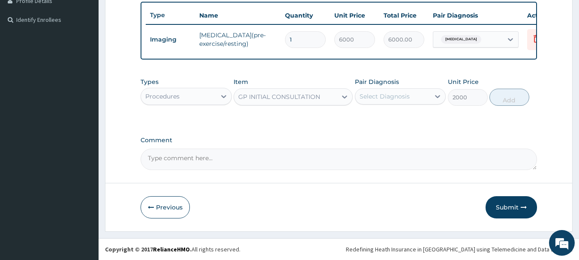
click at [380, 94] on div "Select Diagnosis" at bounding box center [385, 96] width 50 height 9
click at [387, 121] on label "Essential hypertension" at bounding box center [395, 117] width 53 height 9
checkbox input "true"
click at [517, 99] on button "Add" at bounding box center [510, 97] width 40 height 17
type input "0"
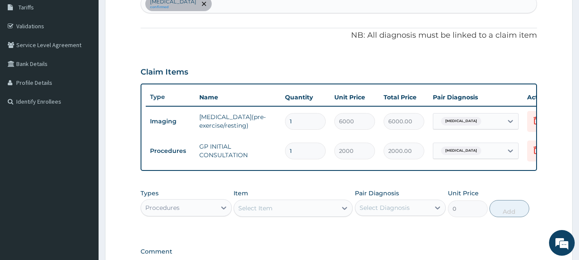
scroll to position [132, 0]
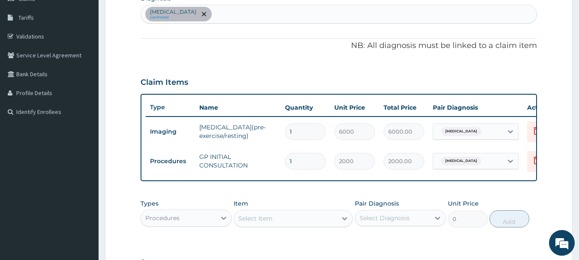
click at [251, 16] on div "Essential hypertension confirmed" at bounding box center [339, 14] width 396 height 18
type input "PEPTIC ULCER"
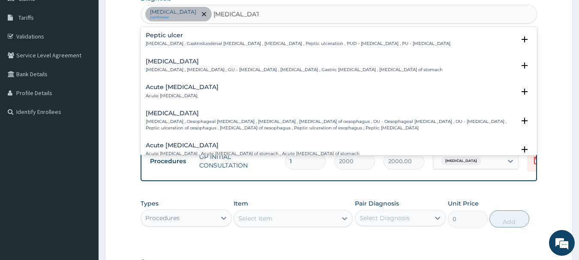
click at [202, 41] on p "Peptic ulcer , Gastroduodenal ulcer , Peptic ulcer disease , Peptic ulceration …" at bounding box center [298, 44] width 305 height 6
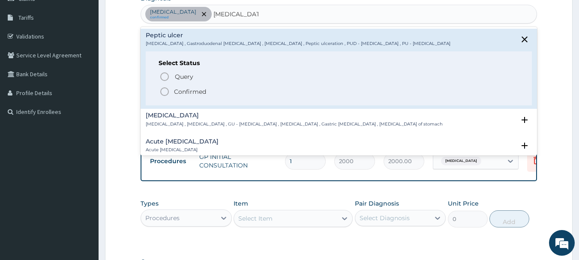
click at [205, 95] on p "Confirmed" at bounding box center [190, 91] width 32 height 9
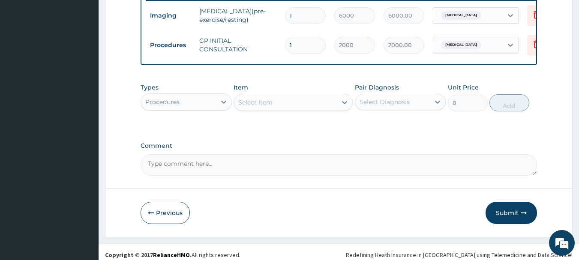
scroll to position [261, 0]
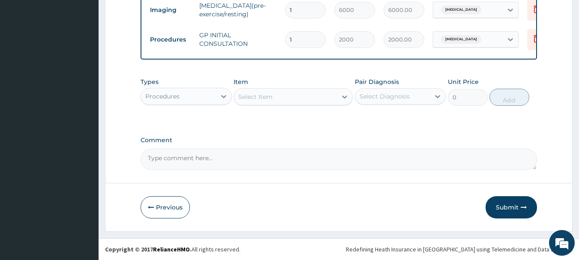
click at [197, 100] on div "Procedures" at bounding box center [178, 97] width 75 height 14
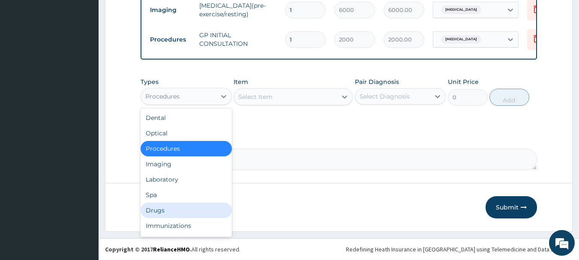
click at [177, 210] on div "Drugs" at bounding box center [186, 210] width 91 height 15
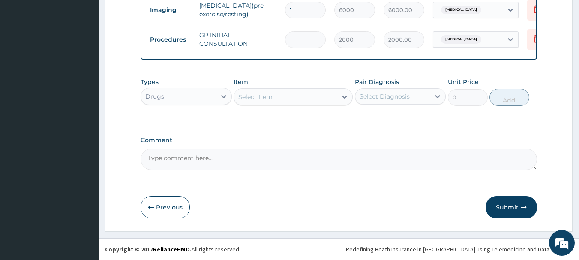
drag, startPoint x: 212, startPoint y: 277, endPoint x: 407, endPoint y: 142, distance: 236.7
click at [407, 142] on label "Comment" at bounding box center [339, 140] width 397 height 7
click at [407, 149] on textarea "Comment" at bounding box center [339, 159] width 397 height 21
click at [258, 99] on div "Select Item" at bounding box center [255, 97] width 34 height 9
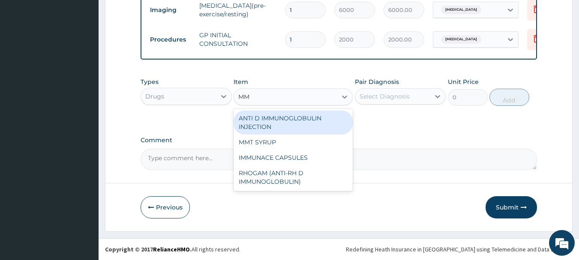
type input "MMT"
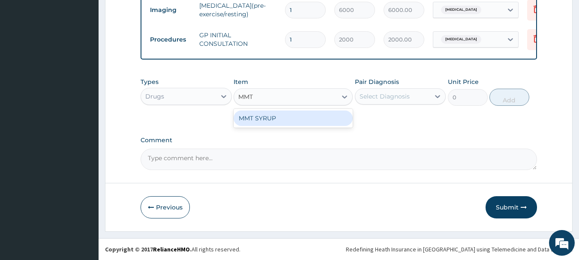
click at [270, 120] on div "MMT SYRUP" at bounding box center [293, 118] width 119 height 15
type input "504"
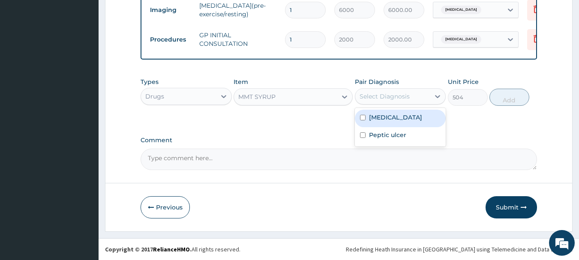
click at [381, 95] on div "Select Diagnosis" at bounding box center [385, 96] width 50 height 9
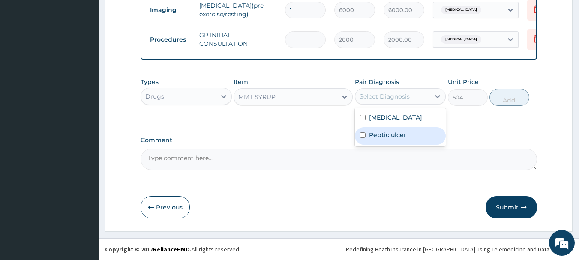
click at [377, 134] on label "Peptic ulcer" at bounding box center [387, 135] width 37 height 9
checkbox input "true"
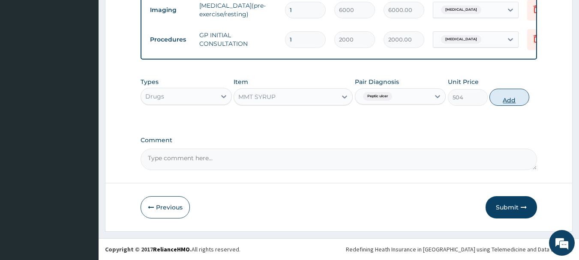
click at [508, 97] on button "Add" at bounding box center [510, 97] width 40 height 17
type input "0"
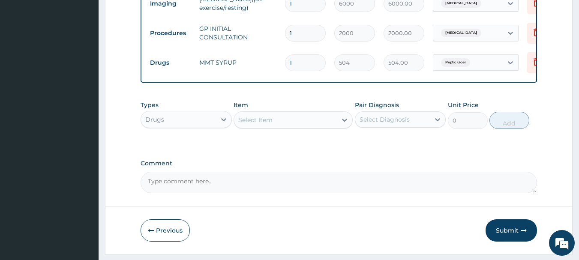
click at [509, 232] on button "Submit" at bounding box center [511, 231] width 51 height 22
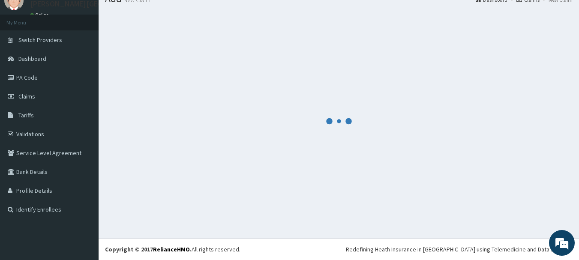
scroll to position [35, 0]
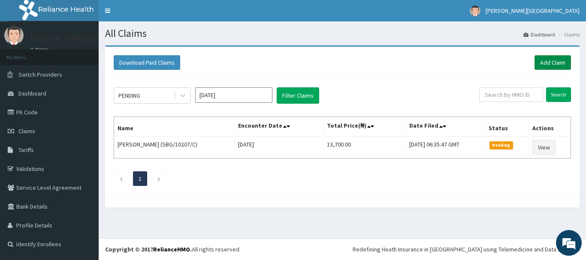
click at [549, 58] on link "Add Claim" at bounding box center [552, 62] width 36 height 15
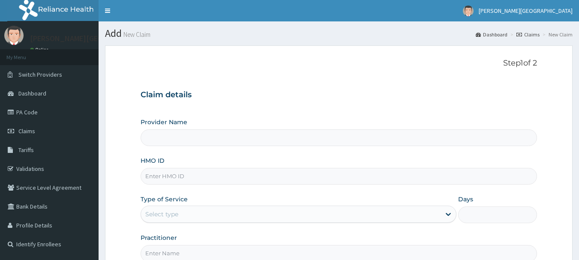
click at [169, 172] on input "HMO ID" at bounding box center [339, 176] width 397 height 17
paste input "NBL/10120/A"
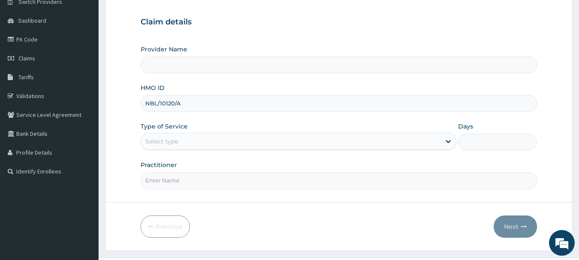
scroll to position [92, 0]
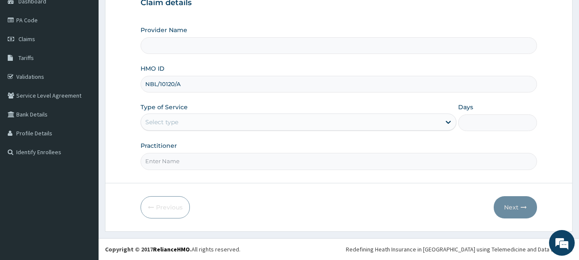
type input "NBL/10120/A"
click at [196, 122] on div "Select type" at bounding box center [291, 122] width 300 height 14
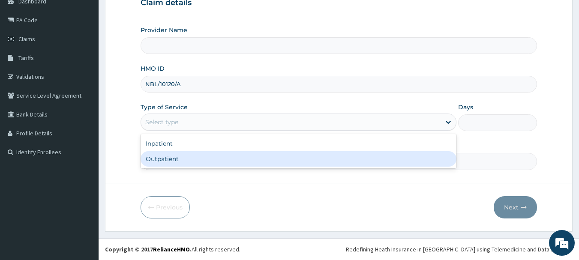
click at [194, 161] on div "Outpatient" at bounding box center [299, 158] width 316 height 15
type input "1"
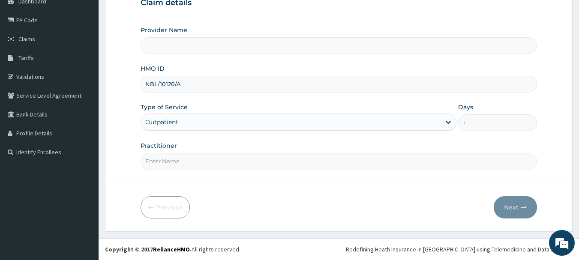
click at [186, 161] on input "Practitioner" at bounding box center [339, 161] width 397 height 17
type input "AA"
type input "[PERSON_NAME][GEOGRAPHIC_DATA]"
type input "AA"
click at [508, 210] on button "Next" at bounding box center [515, 207] width 43 height 22
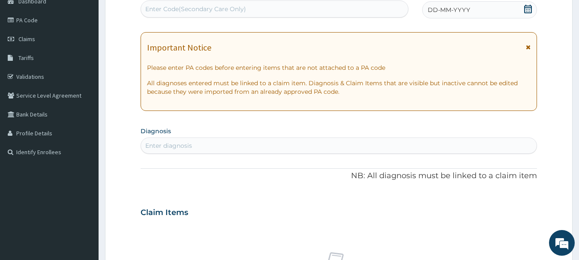
click at [527, 45] on icon at bounding box center [528, 47] width 5 height 6
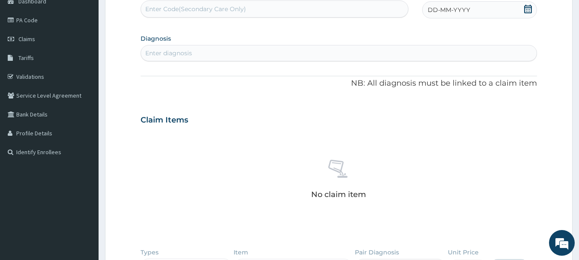
scroll to position [0, 0]
click at [208, 51] on div "Enter diagnosis" at bounding box center [339, 53] width 396 height 14
type input "MALARIA"
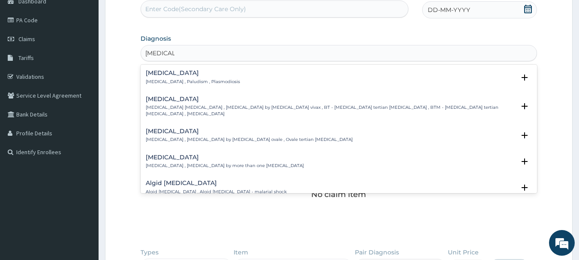
click at [193, 79] on p "Malaria , Paludism , Plasmodiosis" at bounding box center [193, 82] width 94 height 6
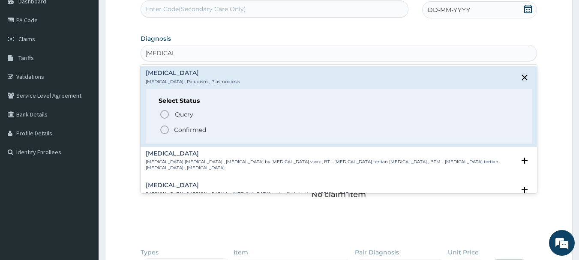
click at [190, 130] on p "Confirmed" at bounding box center [190, 130] width 32 height 9
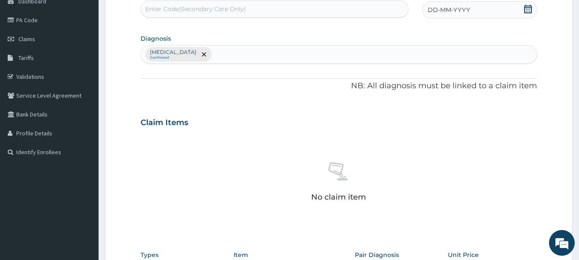
scroll to position [265, 0]
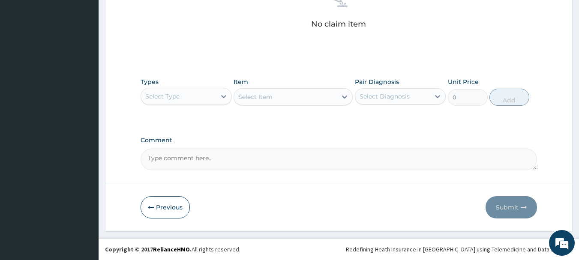
click at [214, 97] on div "Select Type" at bounding box center [178, 97] width 75 height 14
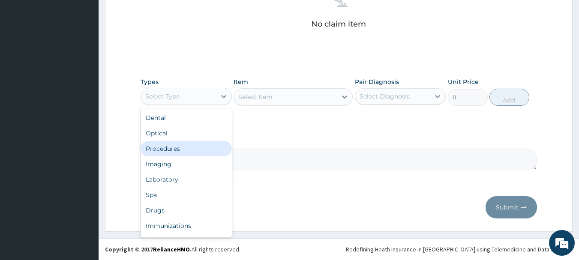
click at [197, 148] on div "Procedures" at bounding box center [186, 148] width 91 height 15
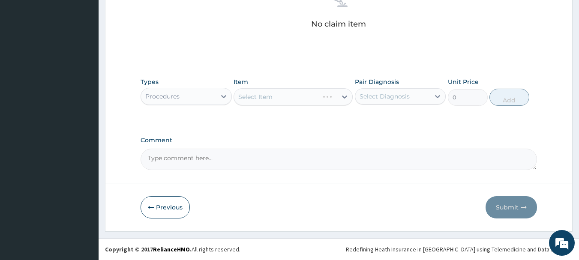
click at [279, 97] on div "Select Item" at bounding box center [293, 96] width 119 height 17
click at [279, 99] on div "Select Item" at bounding box center [293, 96] width 119 height 17
click at [279, 99] on div "Select Item" at bounding box center [285, 97] width 103 height 14
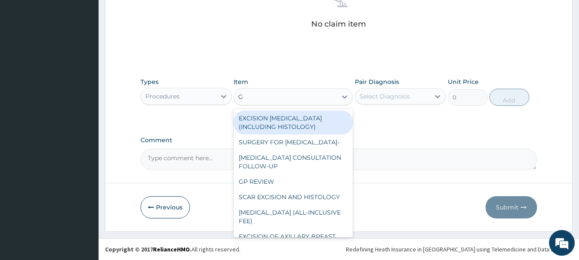
type input "GP"
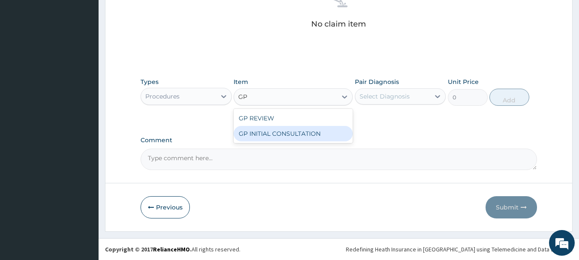
click at [287, 134] on div "GP INITIAL CONSULTATION" at bounding box center [293, 133] width 119 height 15
type input "2000"
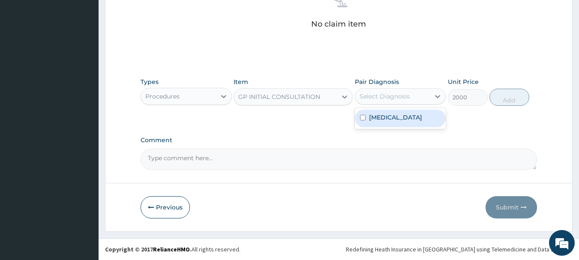
click at [388, 99] on div "Select Diagnosis" at bounding box center [385, 96] width 50 height 9
click at [386, 116] on label "Malaria" at bounding box center [395, 117] width 53 height 9
checkbox input "true"
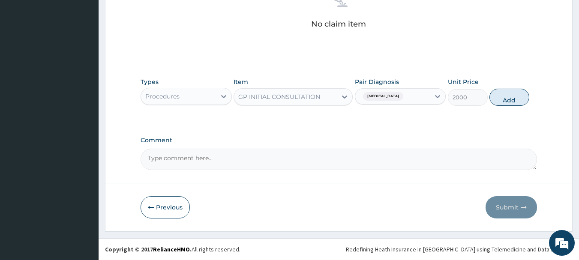
click at [508, 97] on button "Add" at bounding box center [510, 97] width 40 height 17
type input "0"
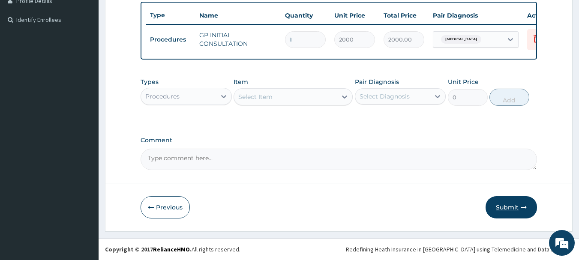
click at [503, 210] on button "Submit" at bounding box center [511, 207] width 51 height 22
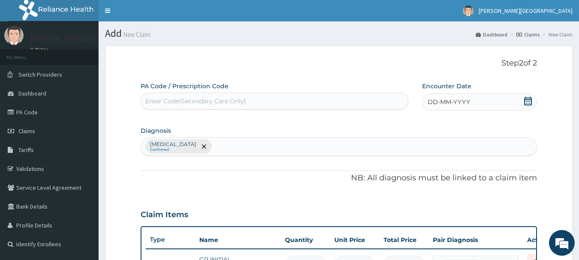
click at [527, 102] on icon at bounding box center [528, 101] width 9 height 9
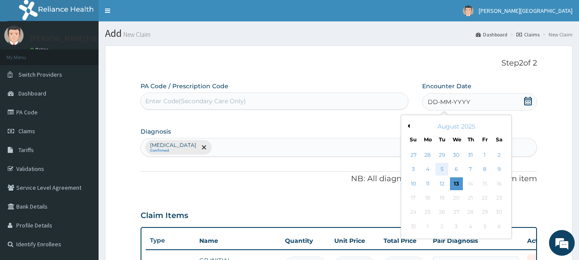
click at [443, 170] on div "5" at bounding box center [442, 169] width 13 height 13
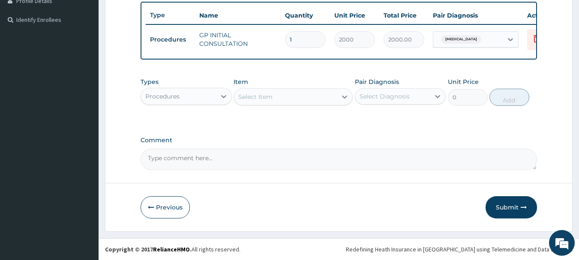
click at [507, 207] on button "Submit" at bounding box center [511, 207] width 51 height 22
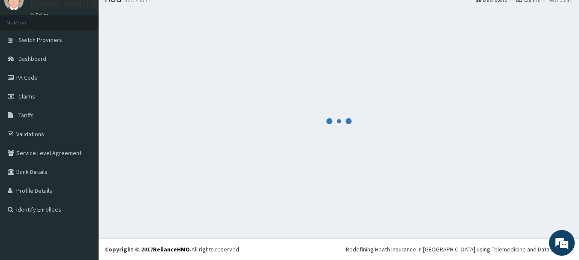
scroll to position [35, 0]
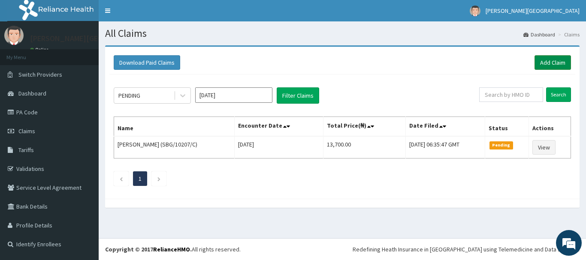
click at [554, 67] on link "Add Claim" at bounding box center [552, 62] width 36 height 15
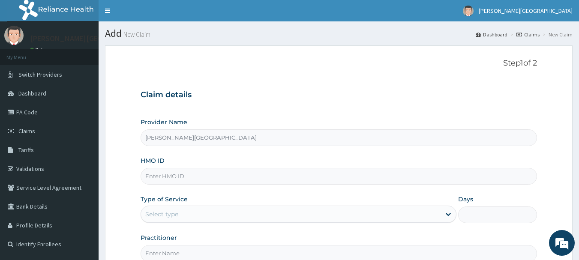
click at [162, 176] on input "HMO ID" at bounding box center [339, 176] width 397 height 17
paste input "CHL/10575/B"
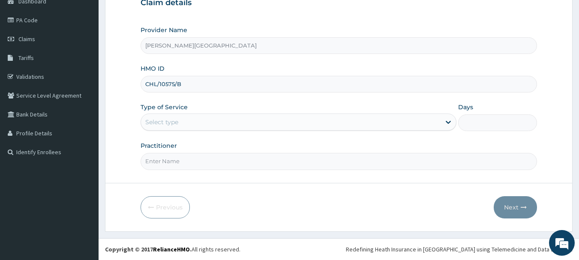
type input "CHL/10575/B"
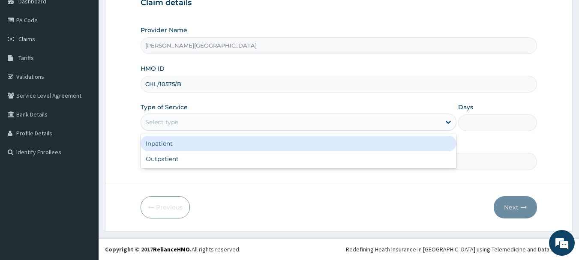
click at [205, 121] on div "Select type" at bounding box center [291, 122] width 300 height 14
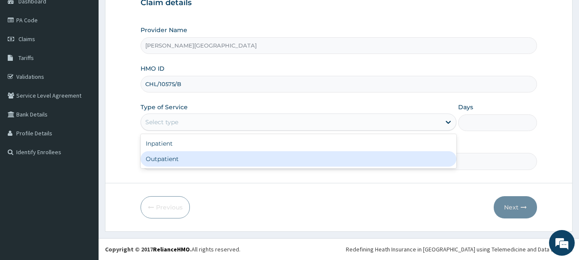
click at [193, 163] on div "Outpatient" at bounding box center [299, 158] width 316 height 15
type input "1"
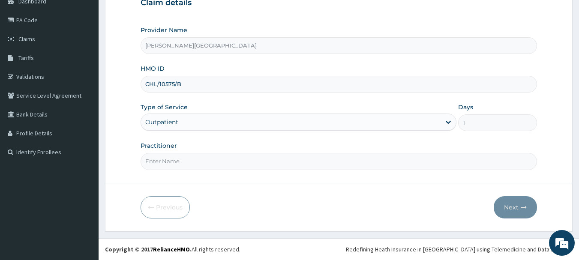
click at [202, 154] on input "Practitioner" at bounding box center [339, 161] width 397 height 17
type input "AA"
click at [502, 202] on button "Next" at bounding box center [515, 207] width 43 height 22
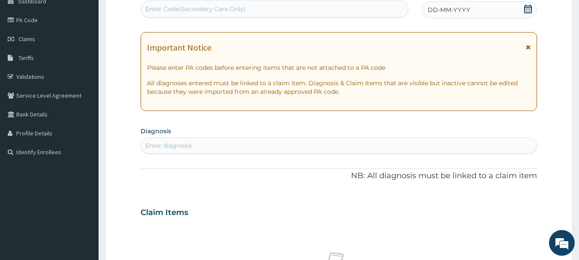
click at [530, 48] on icon at bounding box center [528, 47] width 5 height 6
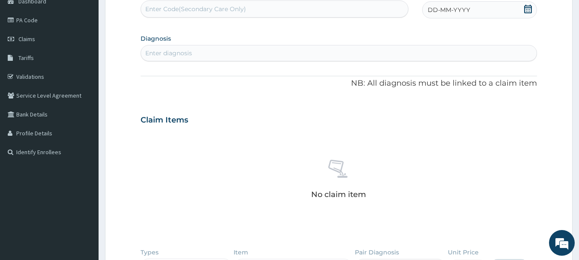
click at [183, 13] on div "Enter Code(Secondary Care Only)" at bounding box center [275, 9] width 268 height 14
paste input "PA/B2440E"
type input "PA/B2440E"
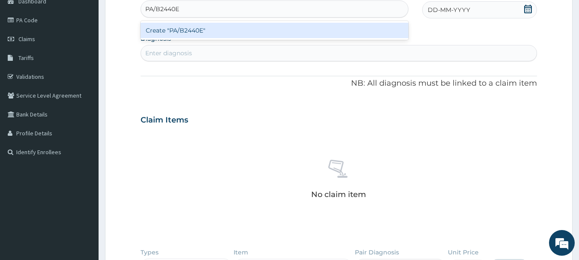
click at [198, 32] on div "Create "PA/B2440E"" at bounding box center [275, 30] width 268 height 15
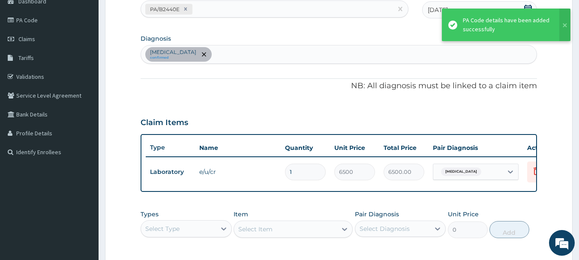
scroll to position [231, 0]
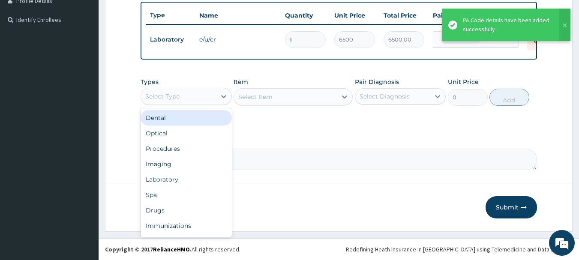
click at [213, 100] on div "Select Type" at bounding box center [178, 97] width 75 height 14
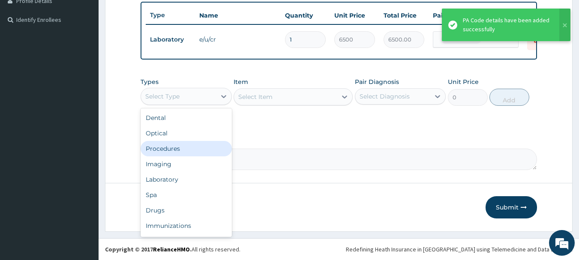
click at [191, 148] on div "Procedures" at bounding box center [186, 148] width 91 height 15
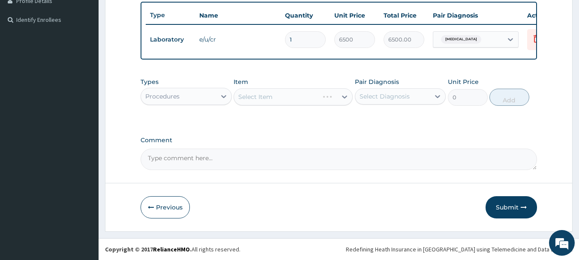
scroll to position [17, 0]
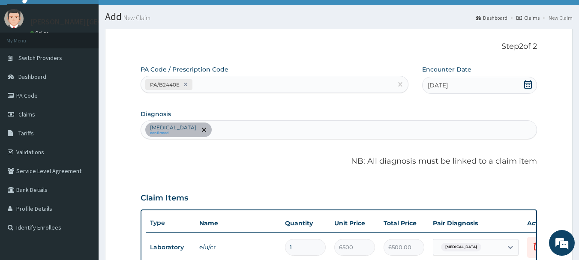
click at [242, 131] on div "[MEDICAL_DATA] confirmed" at bounding box center [339, 130] width 396 height 18
type input "[MEDICAL_DATA]"
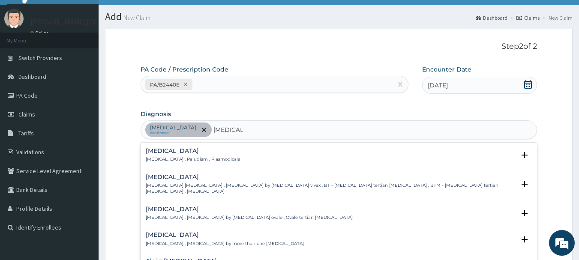
click at [206, 158] on p "[MEDICAL_DATA] , Paludism , Plasmodiosis" at bounding box center [193, 160] width 94 height 6
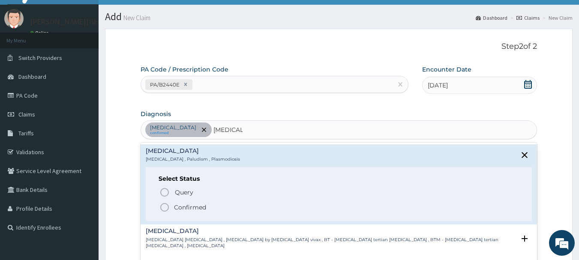
click at [184, 205] on p "Confirmed" at bounding box center [190, 207] width 32 height 9
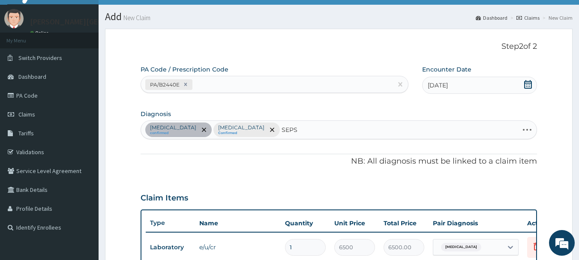
type input "SEPSI"
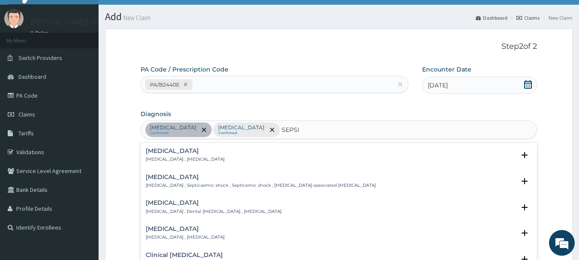
click at [198, 154] on h4 "[MEDICAL_DATA]" at bounding box center [185, 151] width 79 height 6
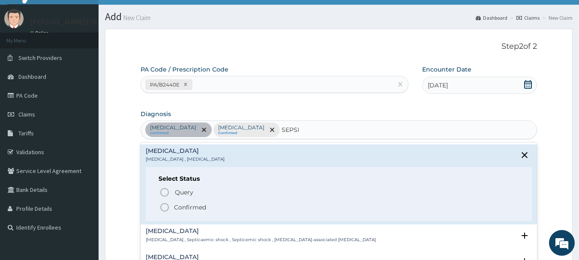
click at [196, 209] on p "Confirmed" at bounding box center [190, 207] width 32 height 9
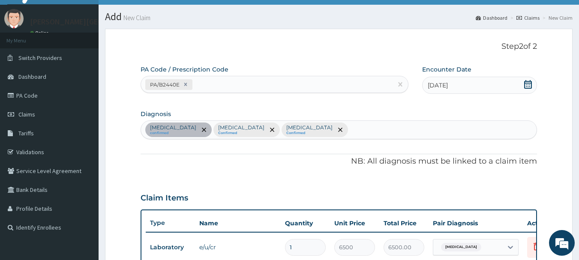
scroll to position [231, 0]
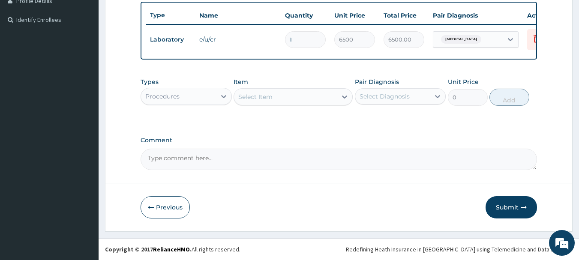
click at [254, 97] on div "Select Item" at bounding box center [255, 97] width 34 height 9
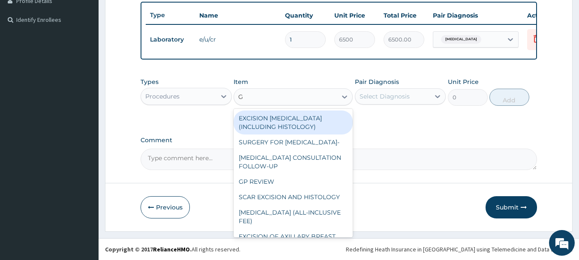
type input "GP"
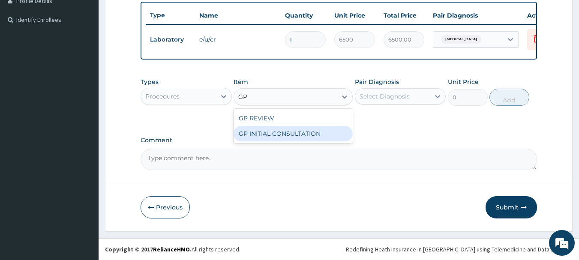
click at [277, 130] on div "GP INITIAL CONSULTATION" at bounding box center [293, 133] width 119 height 15
type input "2000"
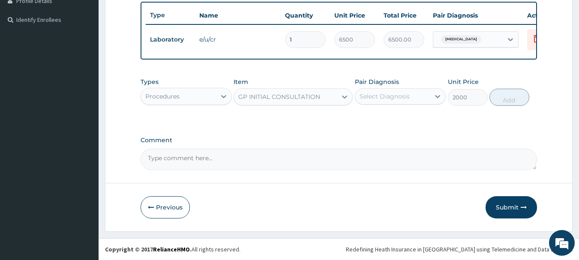
click at [394, 99] on div "Select Diagnosis" at bounding box center [385, 96] width 50 height 9
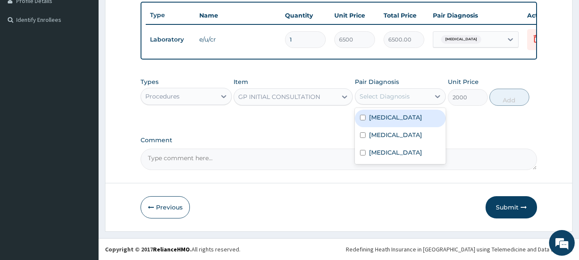
click at [397, 122] on div "[MEDICAL_DATA]" at bounding box center [400, 119] width 91 height 18
checkbox input "true"
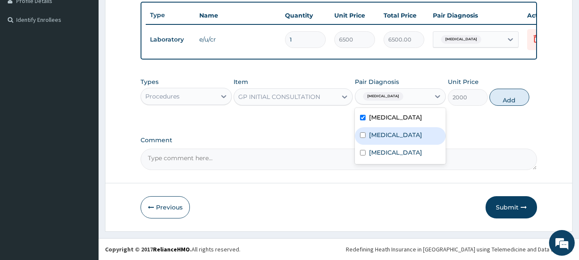
drag, startPoint x: 396, startPoint y: 135, endPoint x: 394, endPoint y: 154, distance: 18.6
click at [396, 136] on div "[MEDICAL_DATA]" at bounding box center [400, 136] width 91 height 18
checkbox input "true"
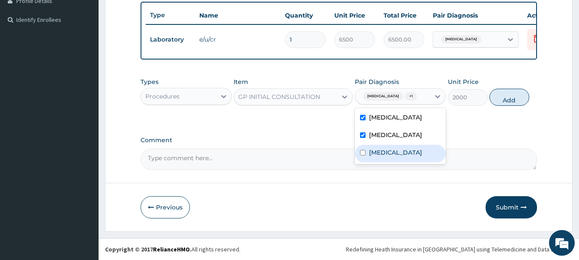
click at [394, 156] on div "[MEDICAL_DATA]" at bounding box center [400, 154] width 91 height 18
checkbox input "true"
click at [504, 106] on button "Add" at bounding box center [510, 97] width 40 height 17
type input "0"
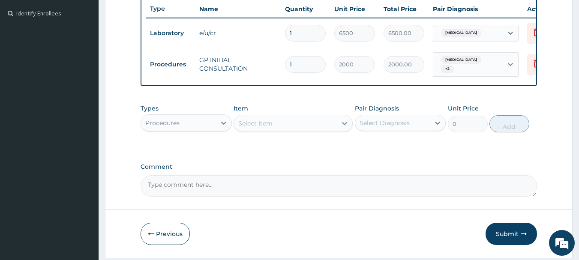
scroll to position [264, 0]
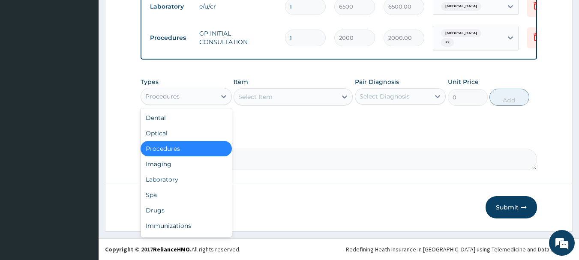
click at [214, 101] on div "Procedures" at bounding box center [178, 97] width 75 height 14
click at [187, 181] on div "Laboratory" at bounding box center [186, 179] width 91 height 15
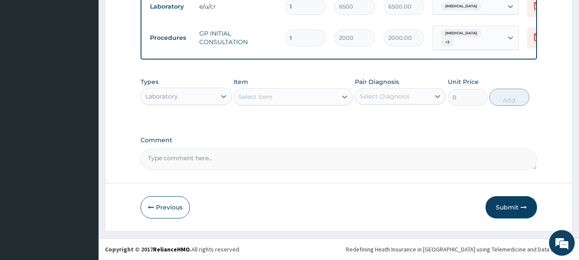
click at [290, 101] on div "Select Item" at bounding box center [285, 97] width 103 height 14
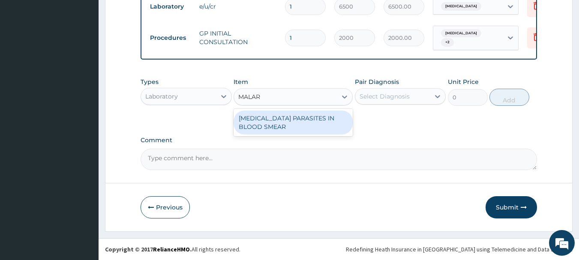
type input "MALARI"
click at [298, 125] on div "MALARIA PARASITES IN BLOOD SMEAR" at bounding box center [293, 123] width 119 height 24
type input "1000"
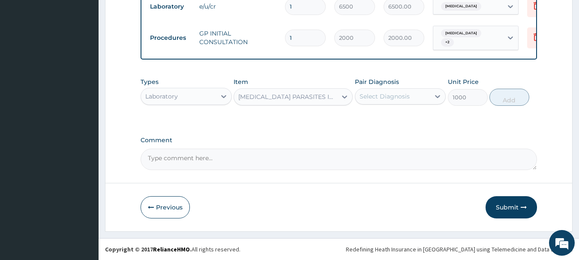
click at [376, 96] on div "Select Diagnosis" at bounding box center [385, 96] width 50 height 9
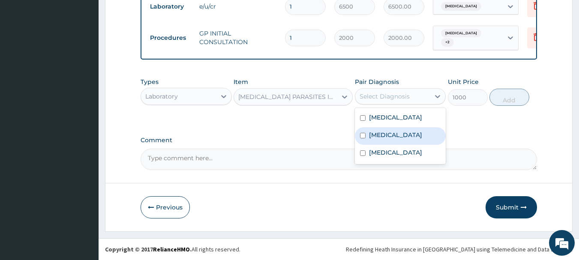
click at [384, 136] on label "Malaria" at bounding box center [395, 135] width 53 height 9
checkbox input "true"
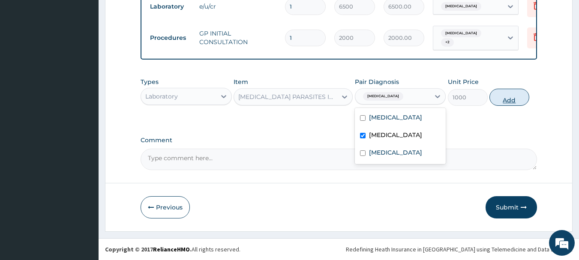
click at [519, 99] on button "Add" at bounding box center [510, 97] width 40 height 17
type input "0"
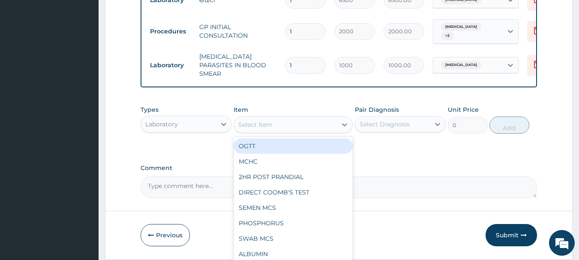
click at [293, 123] on div "Select Item" at bounding box center [285, 125] width 103 height 14
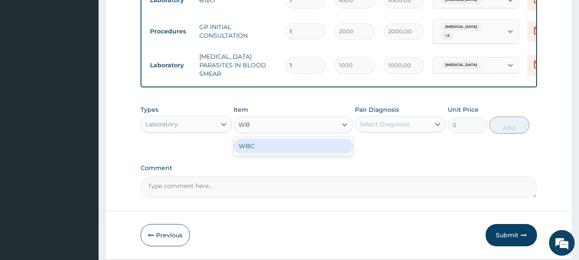
type input "WBC"
click at [296, 151] on div "WBC" at bounding box center [293, 146] width 119 height 15
type input "1350"
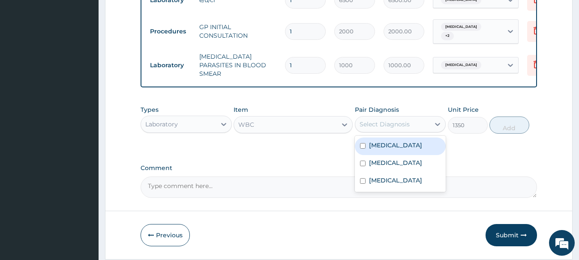
click at [395, 128] on div "Select Diagnosis" at bounding box center [385, 124] width 50 height 9
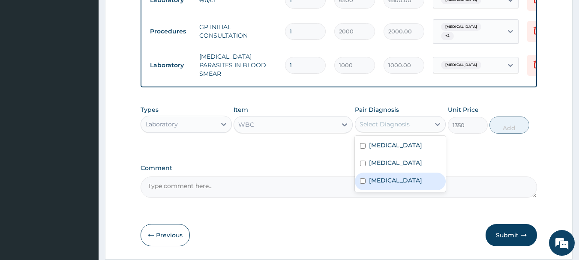
click at [386, 180] on label "Sepsis" at bounding box center [395, 180] width 53 height 9
checkbox input "true"
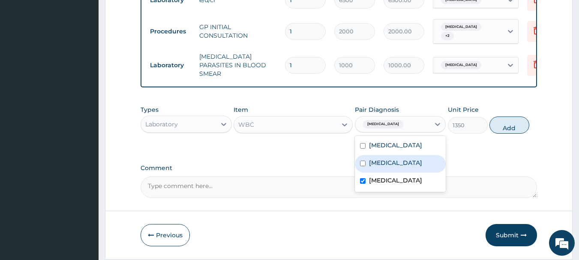
drag, startPoint x: 507, startPoint y: 120, endPoint x: 507, endPoint y: 131, distance: 10.7
click at [507, 122] on button "Add" at bounding box center [510, 125] width 40 height 17
type input "0"
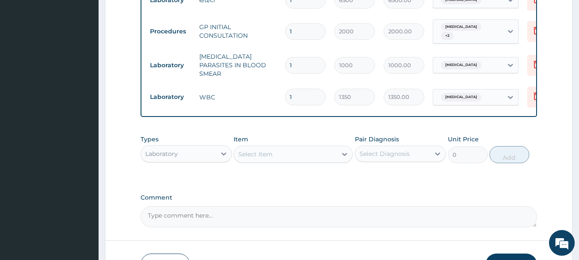
drag, startPoint x: 203, startPoint y: 159, endPoint x: 203, endPoint y: 164, distance: 5.2
click at [203, 158] on div "Laboratory" at bounding box center [178, 154] width 75 height 14
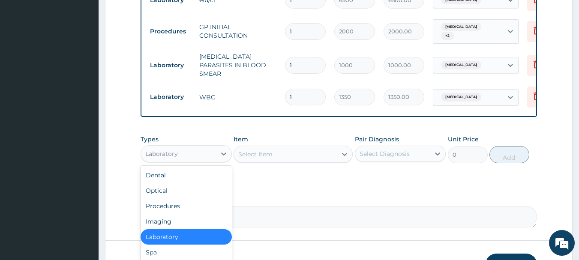
scroll to position [29, 0]
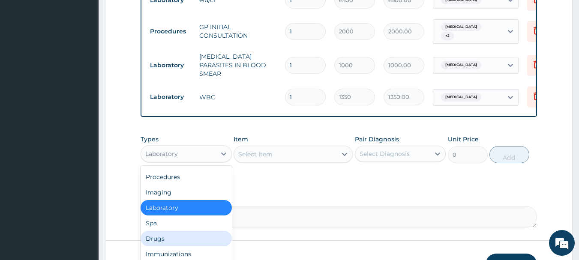
click at [169, 243] on div "Drugs" at bounding box center [186, 238] width 91 height 15
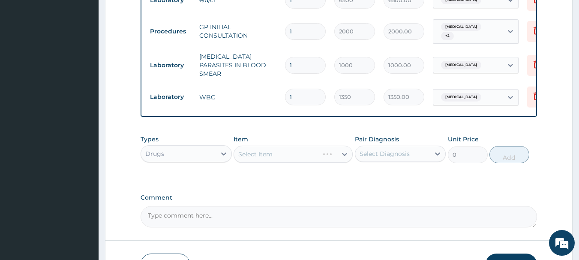
click at [261, 163] on div "Item Select Item" at bounding box center [293, 149] width 119 height 28
click at [265, 157] on div "Select Item" at bounding box center [293, 154] width 119 height 17
click at [279, 163] on div "Select Item" at bounding box center [293, 154] width 119 height 17
click at [306, 159] on div "Select Item" at bounding box center [293, 154] width 119 height 17
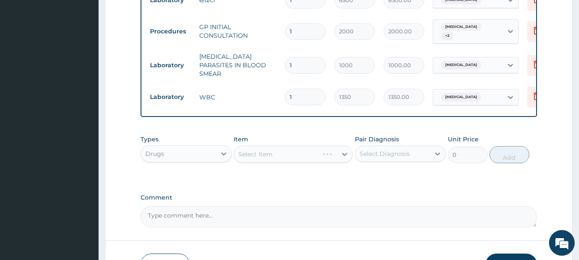
click at [306, 159] on div "Select Item" at bounding box center [293, 154] width 119 height 17
click at [283, 153] on div "Select Item" at bounding box center [285, 155] width 103 height 14
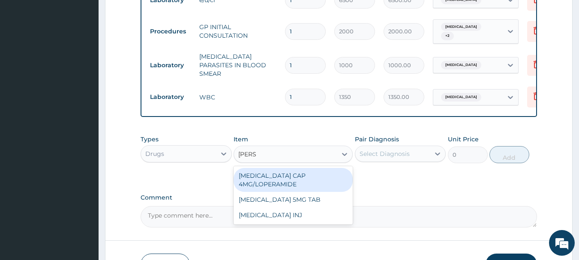
type input "LOPER"
click at [305, 178] on div "IMODIUM CAP 4MG/LOPERAMIDE" at bounding box center [293, 180] width 119 height 24
type input "150"
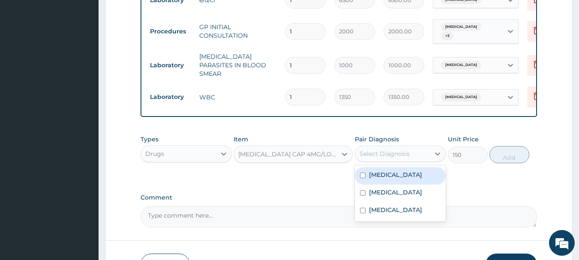
click at [391, 158] on div "Select Diagnosis" at bounding box center [385, 154] width 50 height 9
click at [393, 178] on label "Acute gastroenteritis" at bounding box center [395, 175] width 53 height 9
checkbox input "true"
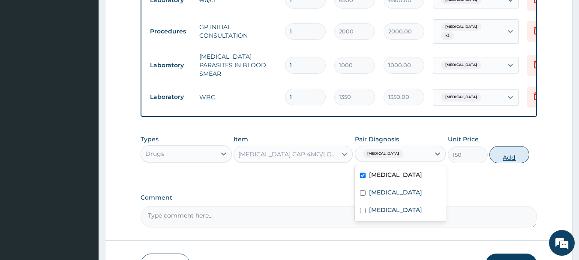
click at [516, 160] on button "Add" at bounding box center [510, 154] width 40 height 17
type input "0"
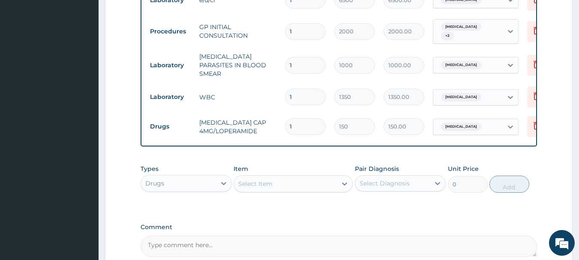
drag, startPoint x: 303, startPoint y: 120, endPoint x: 242, endPoint y: 112, distance: 60.9
click at [242, 112] on tr "Drugs IMODIUM CAP 4MG/LOPERAMIDE 1 150 150.00 Acute gastroenteritis Delete" at bounding box center [356, 127] width 420 height 30
type input "5"
type input "750.00"
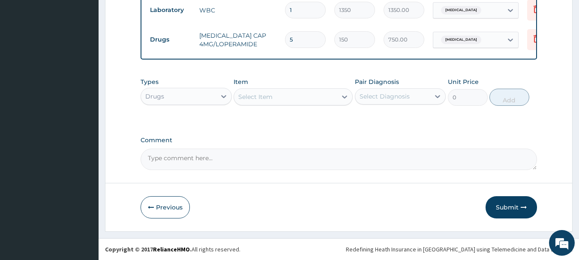
type input "5"
click at [267, 96] on div "Select Item" at bounding box center [255, 97] width 34 height 9
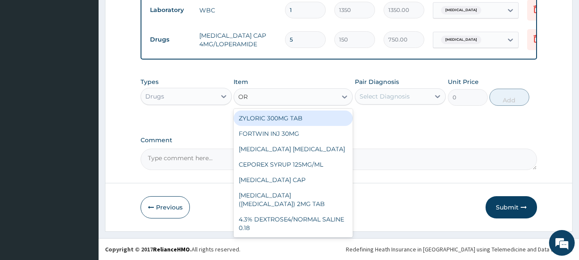
type input "ORS"
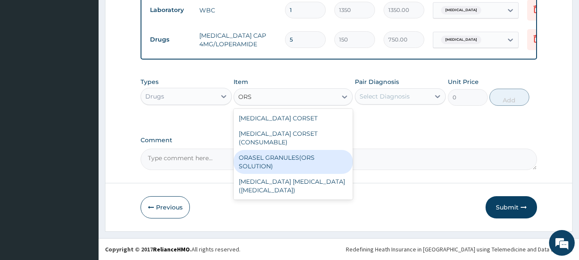
click at [284, 150] on div "ORASEL GRANULES(ORS SOLUTION)" at bounding box center [293, 162] width 119 height 24
type input "240"
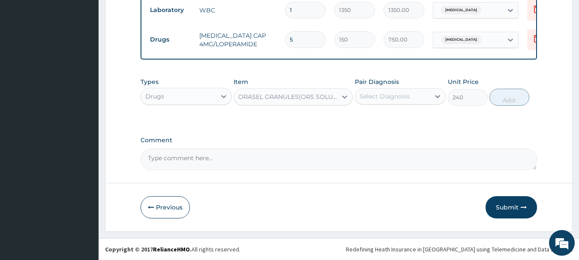
click at [379, 97] on div "Select Diagnosis" at bounding box center [385, 96] width 50 height 9
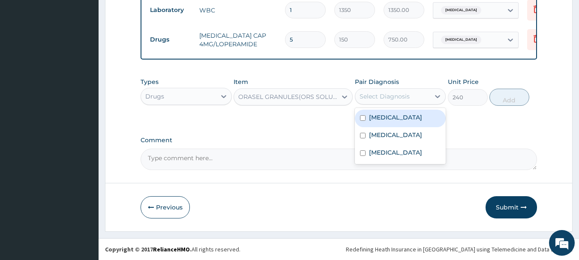
drag, startPoint x: 385, startPoint y: 118, endPoint x: 410, endPoint y: 111, distance: 25.7
click at [385, 118] on label "Acute gastroenteritis" at bounding box center [395, 117] width 53 height 9
checkbox input "true"
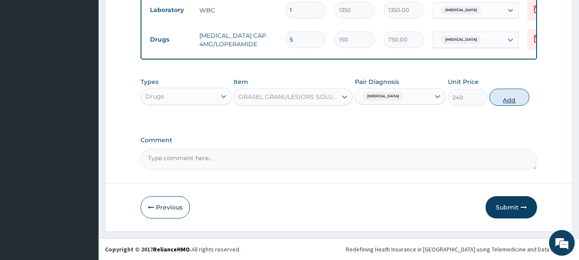
click at [506, 103] on button "Add" at bounding box center [510, 97] width 40 height 17
type input "0"
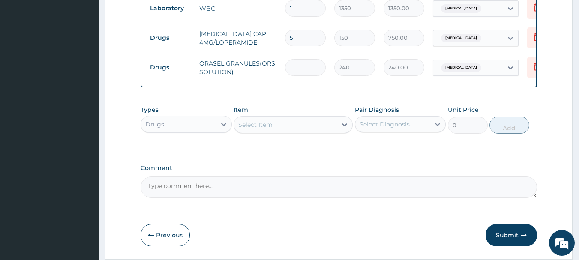
drag, startPoint x: 302, startPoint y: 60, endPoint x: 266, endPoint y: 57, distance: 36.6
click at [268, 57] on tr "Drugs ORASEL GRANULES(ORS SOLUTION) 1 240 240.00 Acute gastroenteritis Delete" at bounding box center [356, 68] width 420 height 30
type input "3"
type input "720.00"
type input "3"
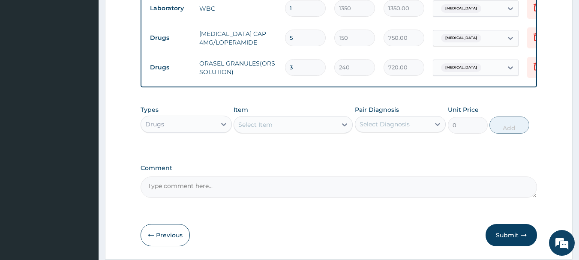
click at [266, 128] on div "Select Item" at bounding box center [255, 124] width 34 height 9
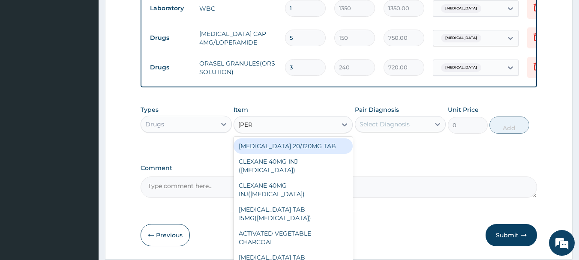
type input "COART"
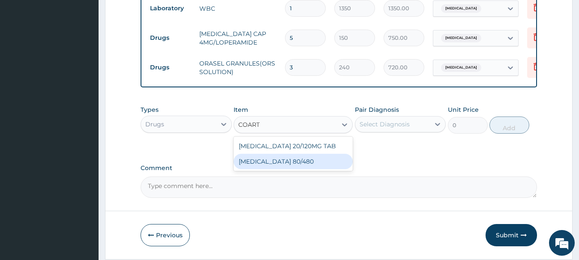
click at [274, 166] on div "COARTEM 80/480" at bounding box center [293, 161] width 119 height 15
type input "312"
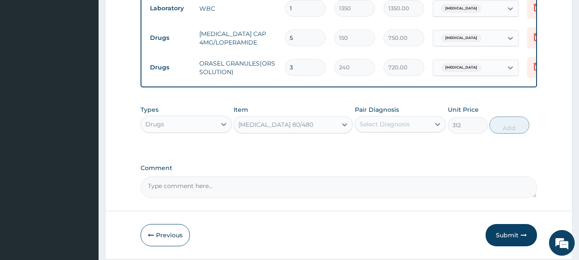
click at [370, 128] on div "Select Diagnosis" at bounding box center [385, 124] width 50 height 9
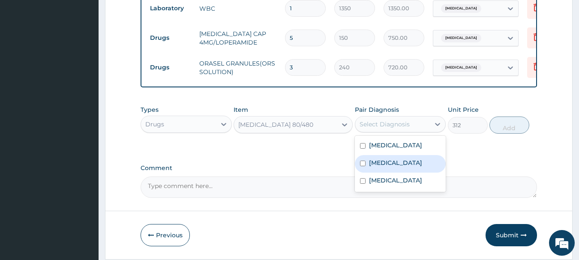
click at [391, 160] on div "Malaria" at bounding box center [400, 164] width 91 height 18
checkbox input "true"
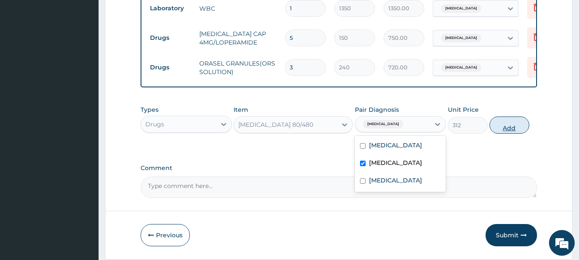
click at [514, 123] on button "Add" at bounding box center [510, 125] width 40 height 17
type input "0"
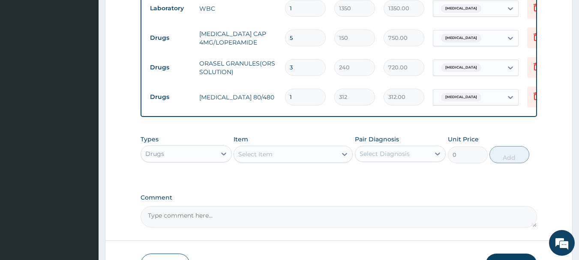
drag, startPoint x: 288, startPoint y: 87, endPoint x: 246, endPoint y: 79, distance: 42.7
click at [250, 82] on tr "Drugs COARTEM 80/480 1 312 312.00 Malaria Delete" at bounding box center [356, 97] width 420 height 30
type input "6"
type input "1872.00"
type input "6"
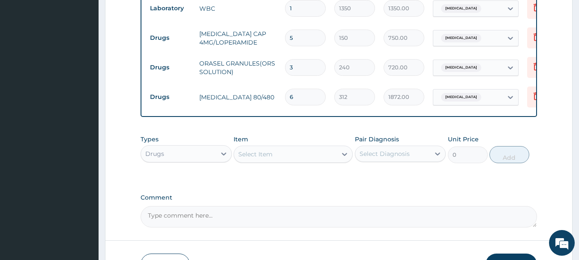
click at [277, 160] on div "Select Item" at bounding box center [285, 155] width 103 height 14
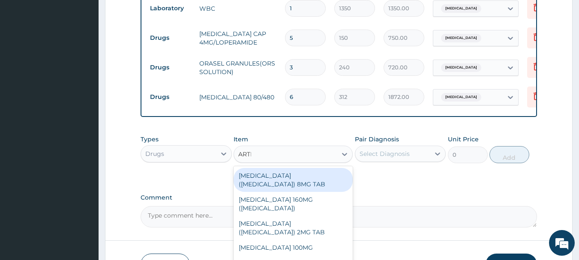
type input "ARTHE"
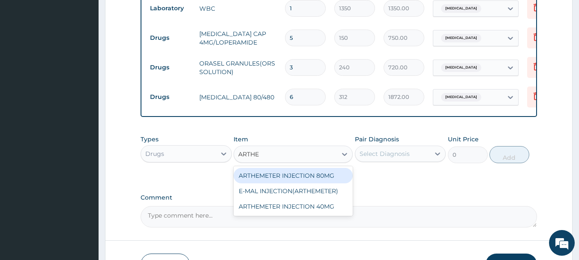
click at [295, 174] on div "ARTHEMETER INJECTION 80MG" at bounding box center [293, 175] width 119 height 15
type input "500"
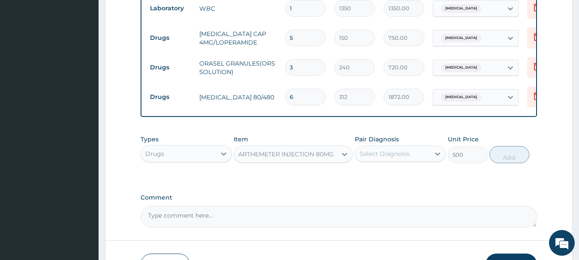
click at [401, 154] on div "Select Diagnosis" at bounding box center [385, 154] width 50 height 9
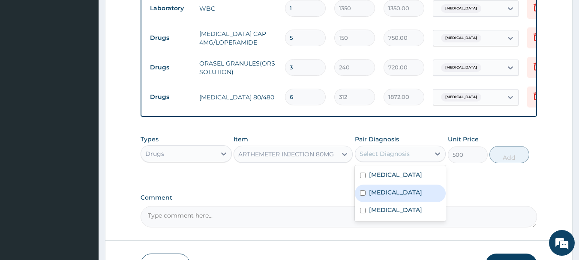
click at [389, 197] on label "Malaria" at bounding box center [395, 192] width 53 height 9
checkbox input "true"
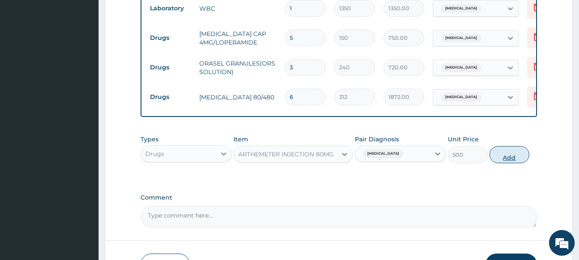
click at [508, 160] on button "Add" at bounding box center [510, 154] width 40 height 17
type input "0"
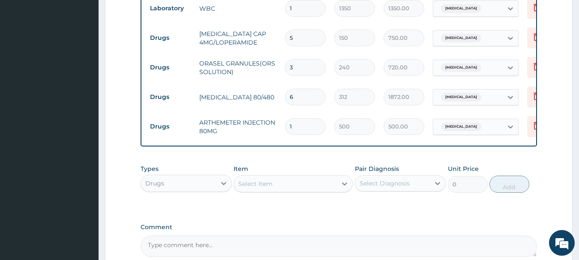
drag, startPoint x: 305, startPoint y: 121, endPoint x: 260, endPoint y: 114, distance: 46.0
click at [260, 115] on tr "Drugs ARTHEMETER INJECTION 80MG 1 500 500.00 Malaria Delete" at bounding box center [356, 127] width 420 height 30
type input "6"
type input "3000.00"
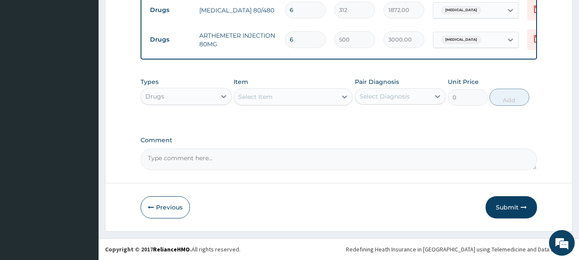
type input "6"
click at [259, 97] on div "Select Item" at bounding box center [255, 97] width 34 height 9
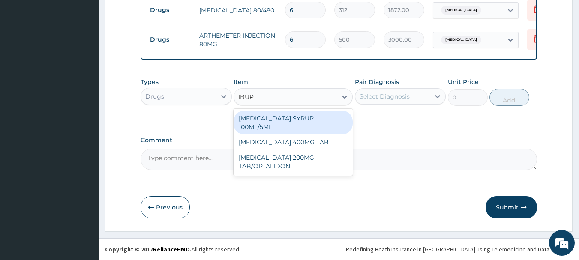
type input "IBUPR"
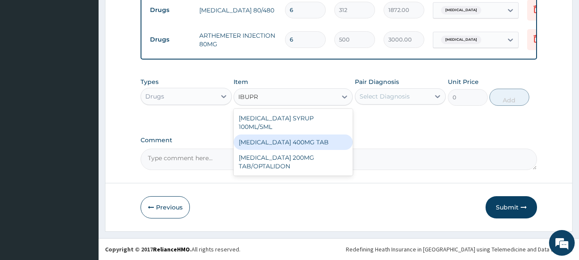
click at [267, 135] on div "IBUPROFEN 400MG TAB" at bounding box center [293, 142] width 119 height 15
type input "40"
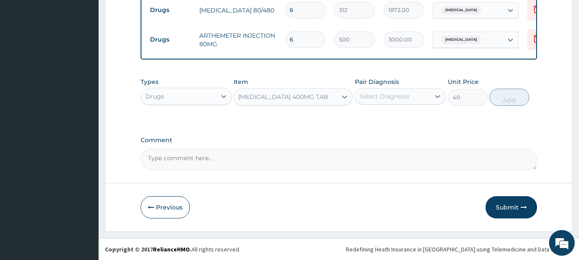
click at [375, 95] on div "Select Diagnosis" at bounding box center [385, 96] width 50 height 9
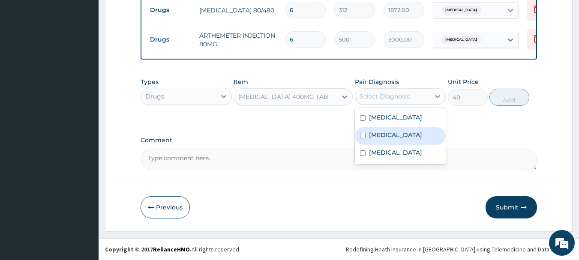
click at [379, 136] on label "Malaria" at bounding box center [395, 135] width 53 height 9
checkbox input "true"
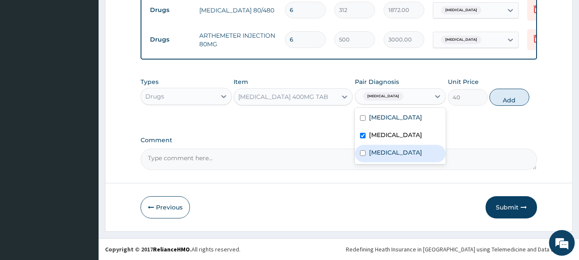
click at [391, 154] on div "Sepsis" at bounding box center [400, 154] width 91 height 18
checkbox input "true"
click at [511, 99] on button "Add" at bounding box center [510, 97] width 40 height 17
type input "0"
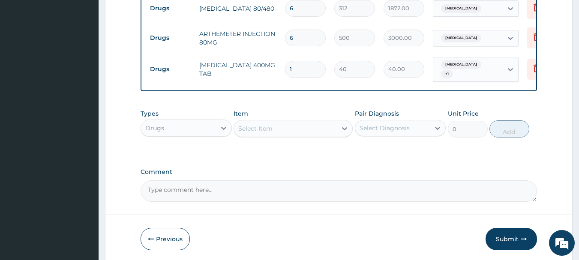
type input "15"
type input "600.00"
type input "15"
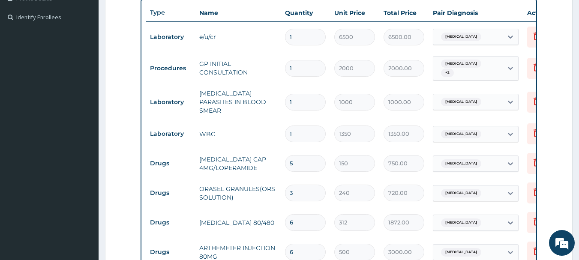
scroll to position [471, 0]
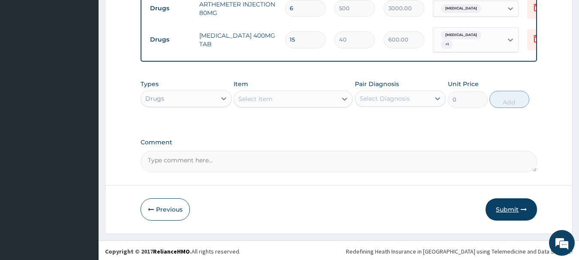
click at [522, 207] on icon "button" at bounding box center [524, 210] width 6 height 6
